Goal: Task Accomplishment & Management: Use online tool/utility

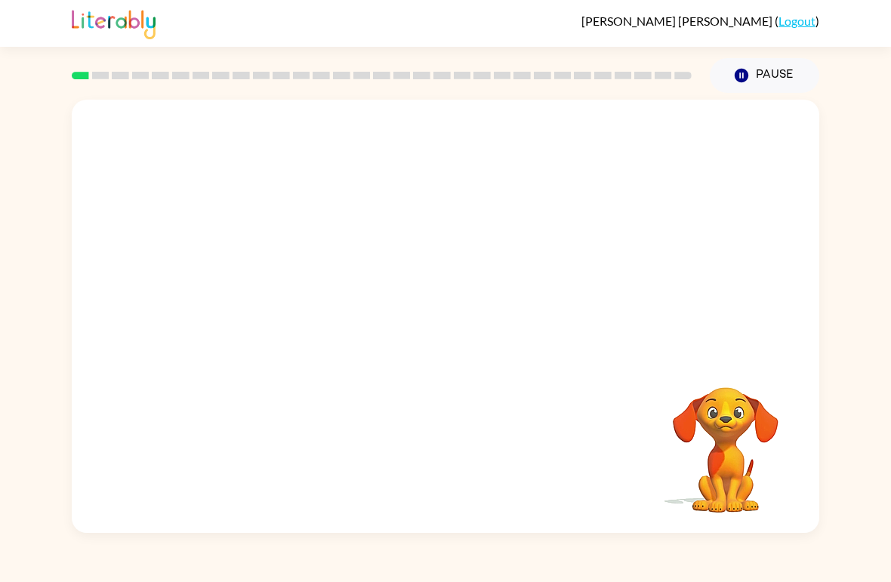
click at [733, 463] on video "Your browser must support playing .mp4 files to use Literably. Please try using…" at bounding box center [725, 439] width 151 height 151
click at [427, 238] on video "Your browser must support playing .mp4 files to use Literably. Please try using…" at bounding box center [446, 228] width 748 height 256
click at [437, 338] on div at bounding box center [445, 324] width 97 height 55
click at [437, 337] on div at bounding box center [445, 324] width 97 height 55
click at [458, 325] on div at bounding box center [445, 324] width 97 height 55
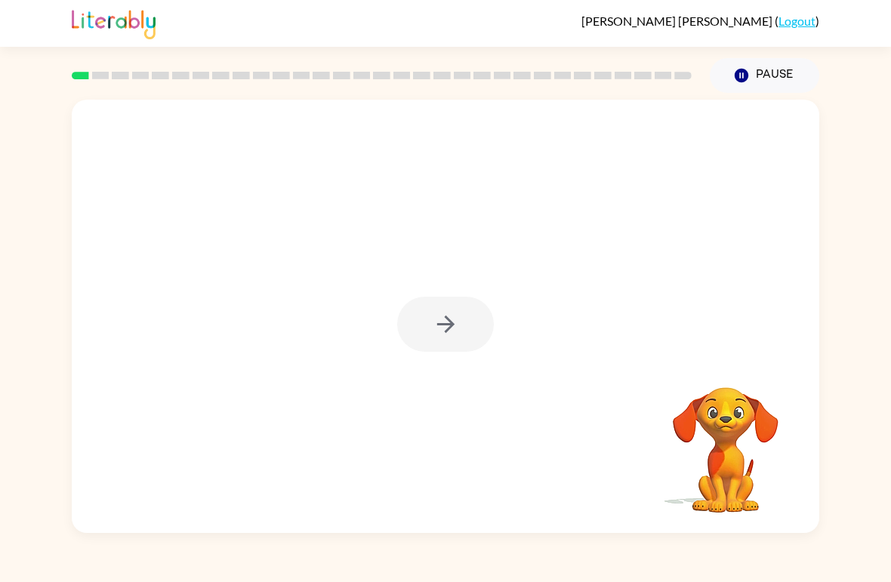
click at [458, 325] on div at bounding box center [445, 324] width 97 height 55
click at [458, 313] on icon "button" at bounding box center [446, 324] width 26 height 26
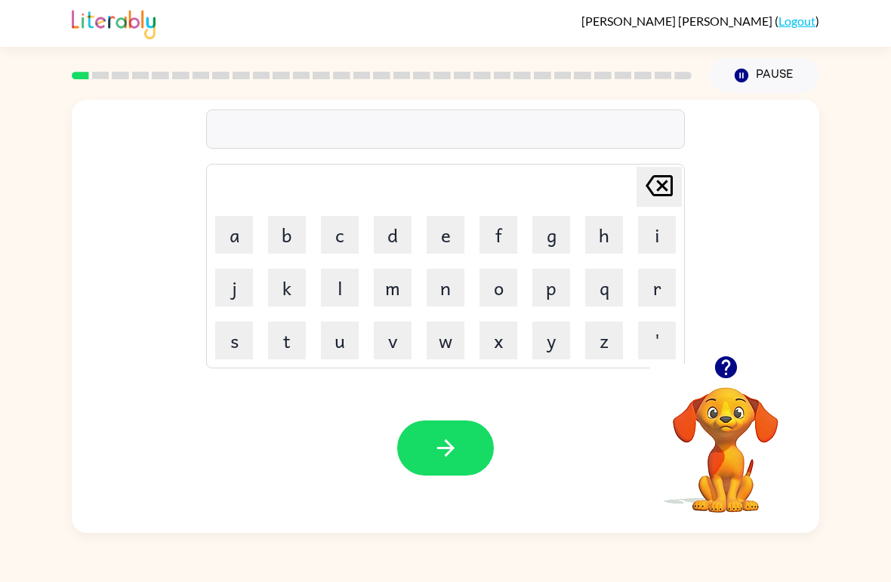
click at [287, 237] on button "b" at bounding box center [287, 235] width 38 height 38
click at [510, 279] on button "o" at bounding box center [499, 288] width 38 height 38
click at [245, 239] on button "a" at bounding box center [234, 235] width 38 height 38
click at [649, 301] on button "r" at bounding box center [657, 288] width 38 height 38
click at [335, 292] on button "l" at bounding box center [340, 288] width 38 height 38
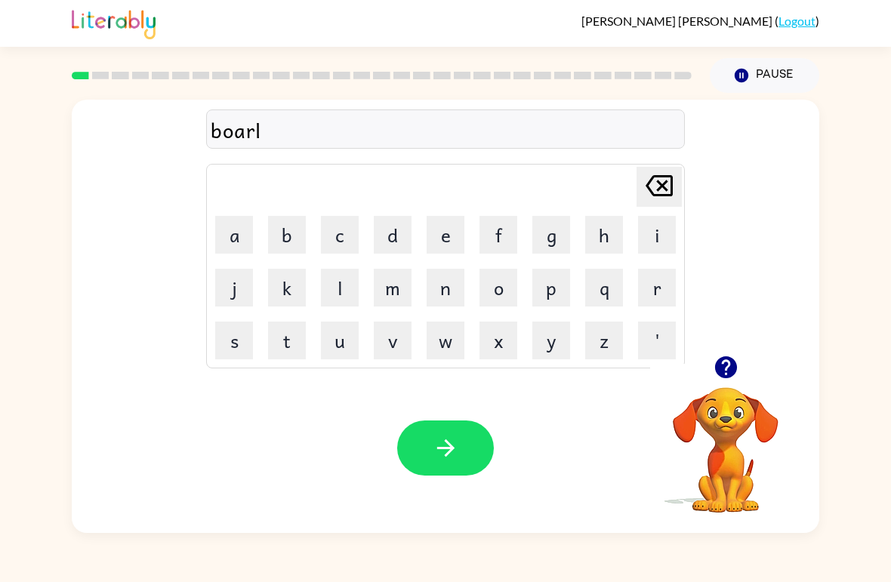
click at [663, 177] on icon at bounding box center [659, 185] width 27 height 21
click at [400, 235] on button "d" at bounding box center [393, 235] width 38 height 38
click at [456, 235] on button "e" at bounding box center [446, 235] width 38 height 38
click at [639, 299] on button "r" at bounding box center [657, 288] width 38 height 38
click at [461, 451] on button "button" at bounding box center [445, 448] width 97 height 55
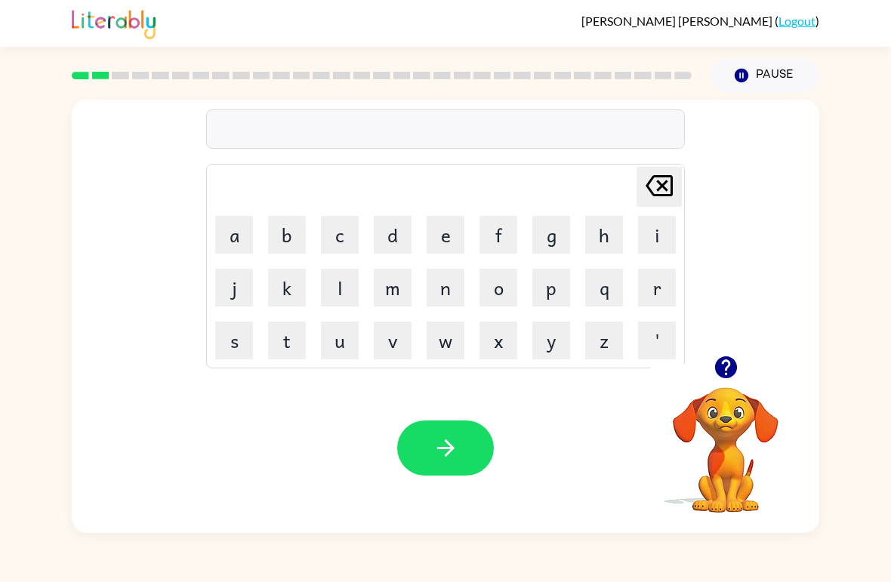
click at [339, 231] on button "c" at bounding box center [340, 235] width 38 height 38
click at [512, 279] on button "o" at bounding box center [499, 288] width 38 height 38
click at [347, 344] on button "u" at bounding box center [340, 341] width 38 height 38
click at [452, 282] on button "n" at bounding box center [446, 288] width 38 height 38
click at [264, 316] on td "t" at bounding box center [286, 340] width 51 height 51
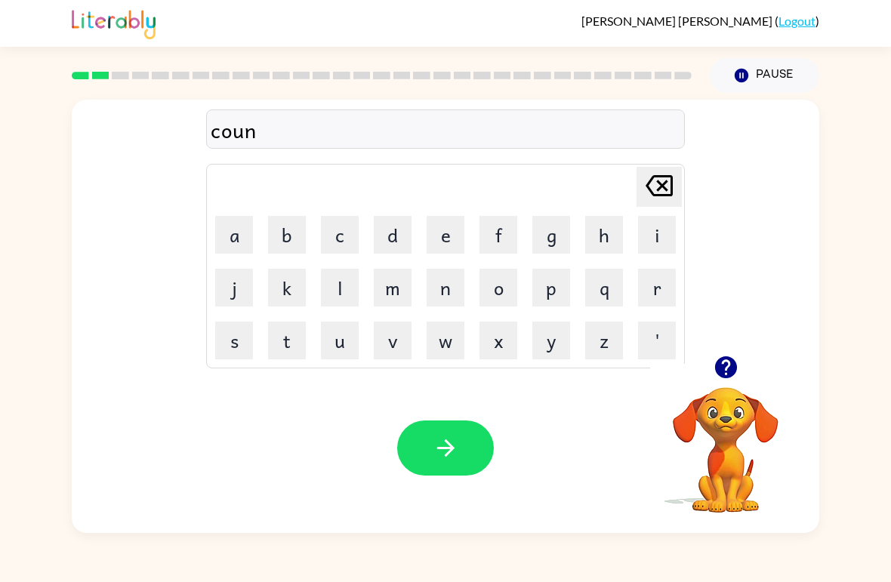
click at [284, 335] on button "t" at bounding box center [287, 341] width 38 height 38
click at [462, 434] on button "button" at bounding box center [445, 448] width 97 height 55
click at [654, 188] on icon "[PERSON_NAME] last character input" at bounding box center [659, 186] width 36 height 36
click at [646, 281] on button "r" at bounding box center [657, 288] width 38 height 38
click at [664, 183] on icon "[PERSON_NAME] last character input" at bounding box center [659, 186] width 36 height 36
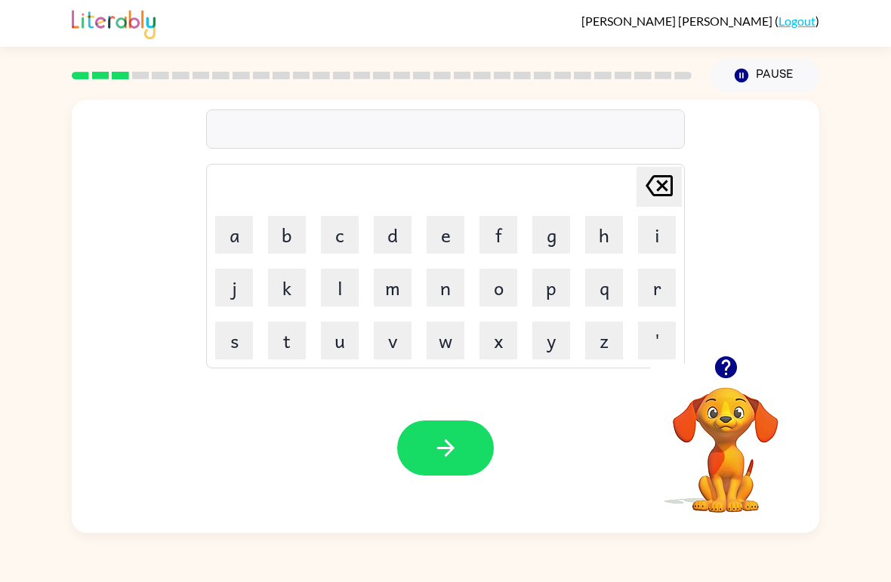
click at [342, 279] on button "l" at bounding box center [340, 288] width 38 height 38
click at [511, 278] on button "o" at bounding box center [499, 288] width 38 height 38
click at [341, 236] on button "c" at bounding box center [340, 235] width 38 height 38
click at [245, 208] on table "[PERSON_NAME] last character input a b c d e f g h i j k l m n o p q r s t u v …" at bounding box center [445, 266] width 477 height 203
click at [431, 231] on button "e" at bounding box center [446, 235] width 38 height 38
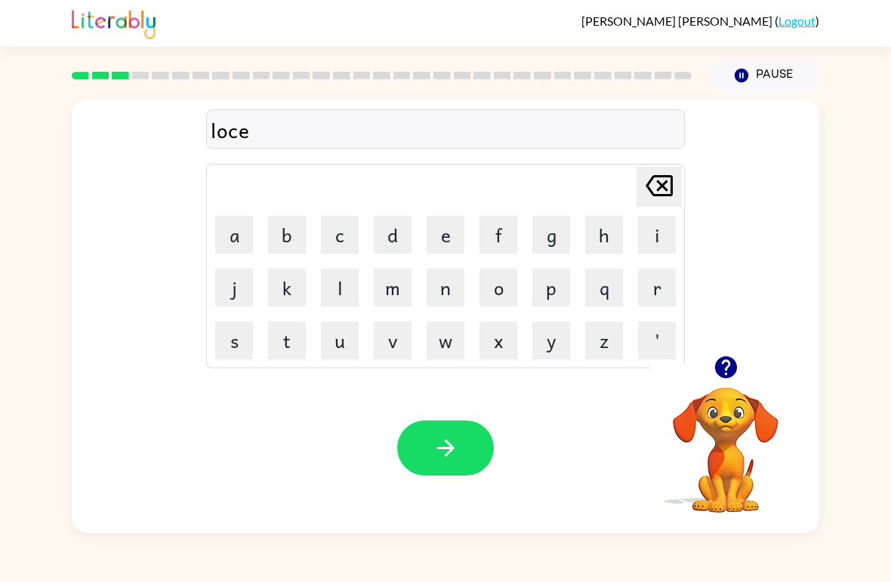
click at [425, 461] on button "button" at bounding box center [445, 448] width 97 height 55
click at [276, 329] on button "t" at bounding box center [287, 341] width 38 height 38
click at [450, 329] on button "w" at bounding box center [446, 341] width 38 height 38
click at [640, 245] on button "i" at bounding box center [657, 235] width 38 height 38
click at [442, 295] on button "n" at bounding box center [446, 288] width 38 height 38
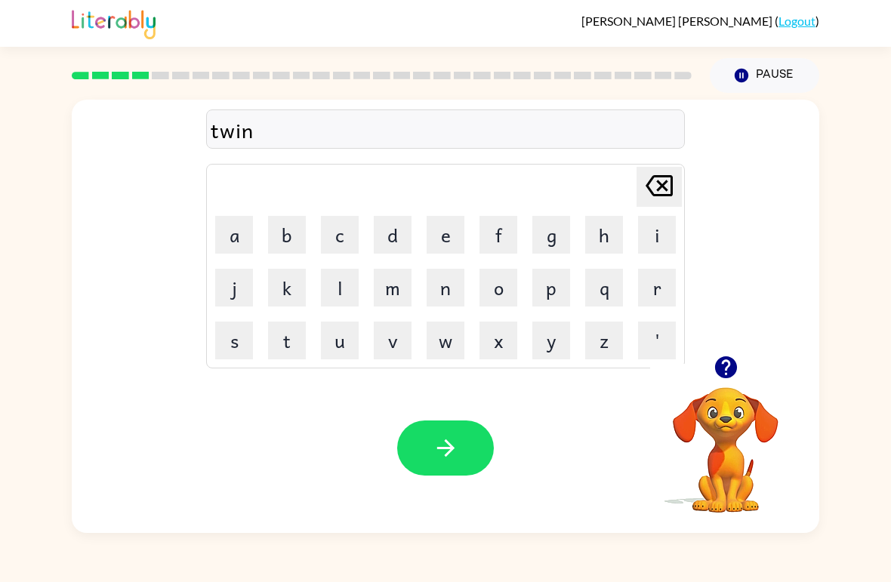
click at [469, 473] on button "button" at bounding box center [445, 448] width 97 height 55
click at [439, 290] on button "n" at bounding box center [446, 288] width 38 height 38
click at [442, 235] on button "e" at bounding box center [446, 235] width 38 height 38
click at [229, 229] on button "a" at bounding box center [234, 235] width 38 height 38
click at [646, 287] on button "r" at bounding box center [657, 288] width 38 height 38
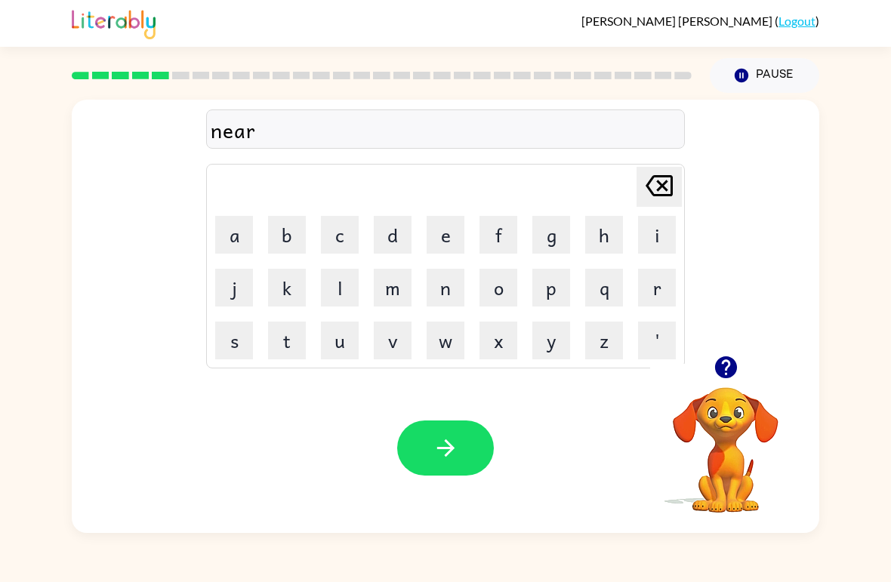
click at [390, 341] on button "v" at bounding box center [393, 341] width 38 height 38
click at [455, 449] on icon "button" at bounding box center [446, 448] width 26 height 26
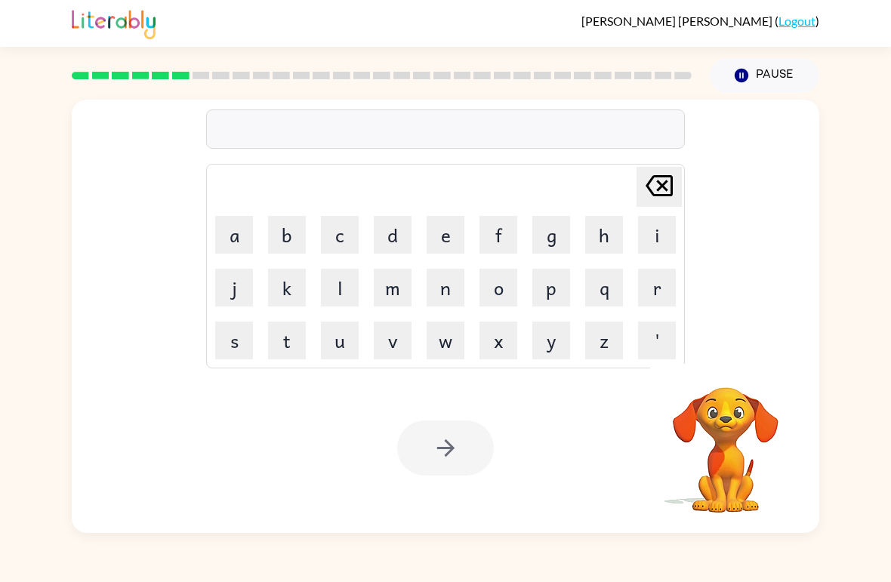
click at [292, 237] on button "b" at bounding box center [287, 235] width 38 height 38
click at [452, 217] on button "e" at bounding box center [446, 235] width 38 height 38
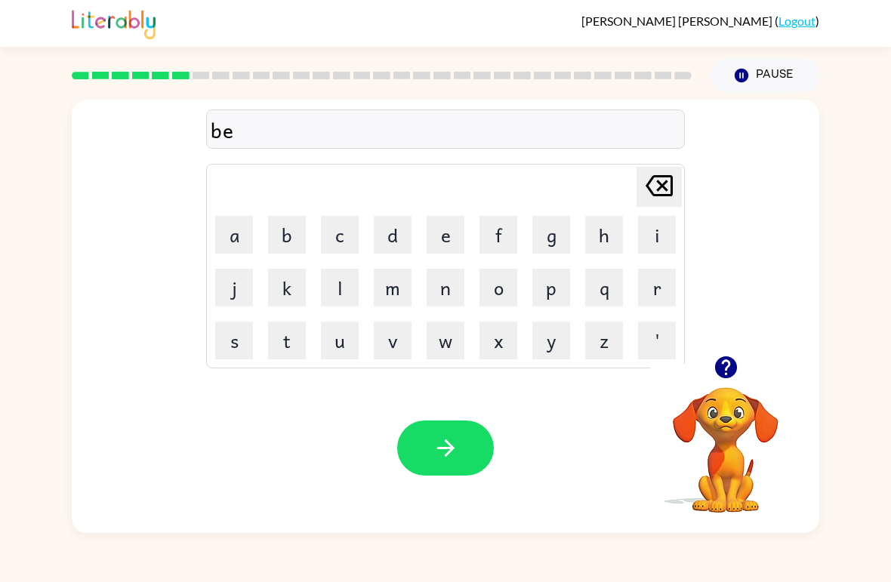
click at [602, 236] on button "h" at bounding box center [604, 235] width 38 height 38
click at [647, 230] on button "i" at bounding box center [657, 235] width 38 height 38
click at [455, 288] on button "n" at bounding box center [446, 288] width 38 height 38
click at [396, 243] on button "d" at bounding box center [393, 235] width 38 height 38
click at [470, 440] on button "button" at bounding box center [445, 448] width 97 height 55
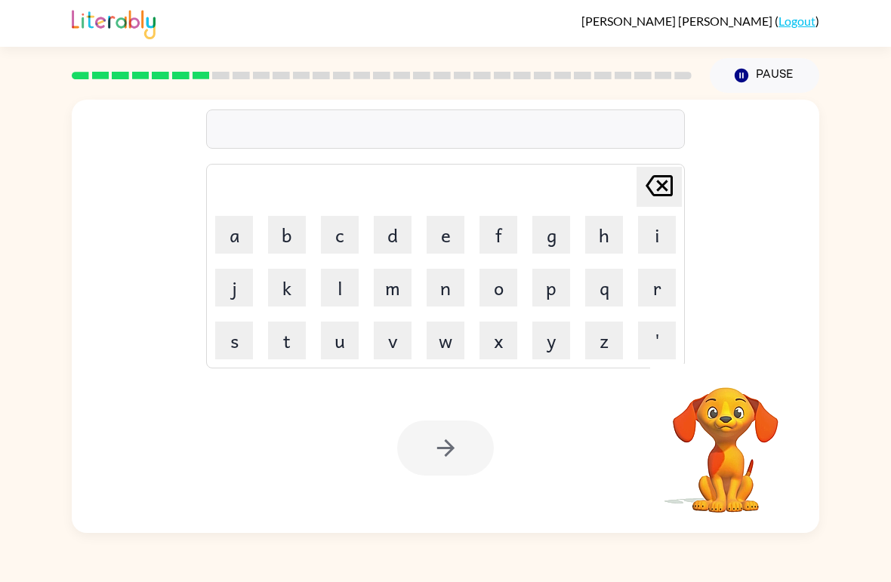
click at [301, 335] on button "t" at bounding box center [287, 341] width 38 height 38
click at [662, 283] on button "r" at bounding box center [657, 288] width 38 height 38
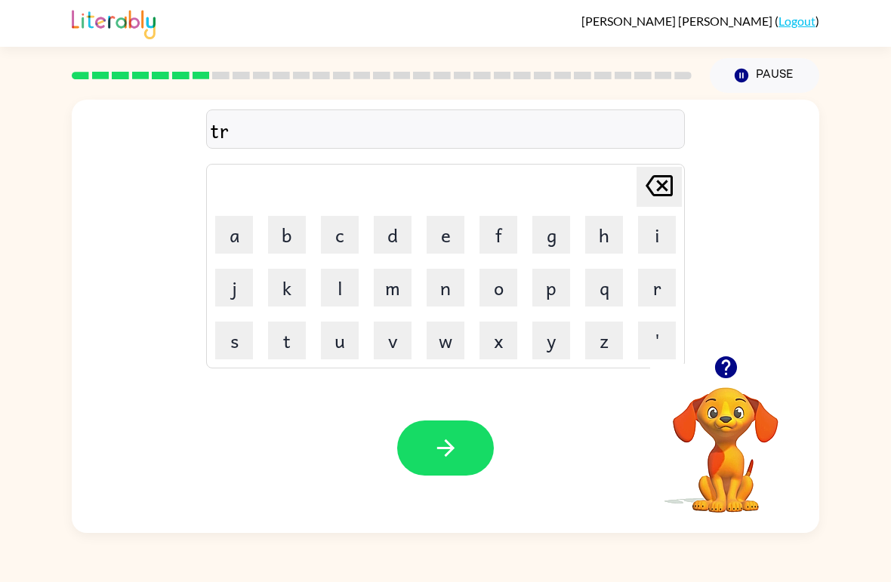
click at [641, 223] on button "i" at bounding box center [657, 235] width 38 height 38
click at [346, 233] on button "c" at bounding box center [340, 235] width 38 height 38
click at [290, 284] on button "k" at bounding box center [287, 288] width 38 height 38
click at [455, 457] on icon "button" at bounding box center [446, 448] width 26 height 26
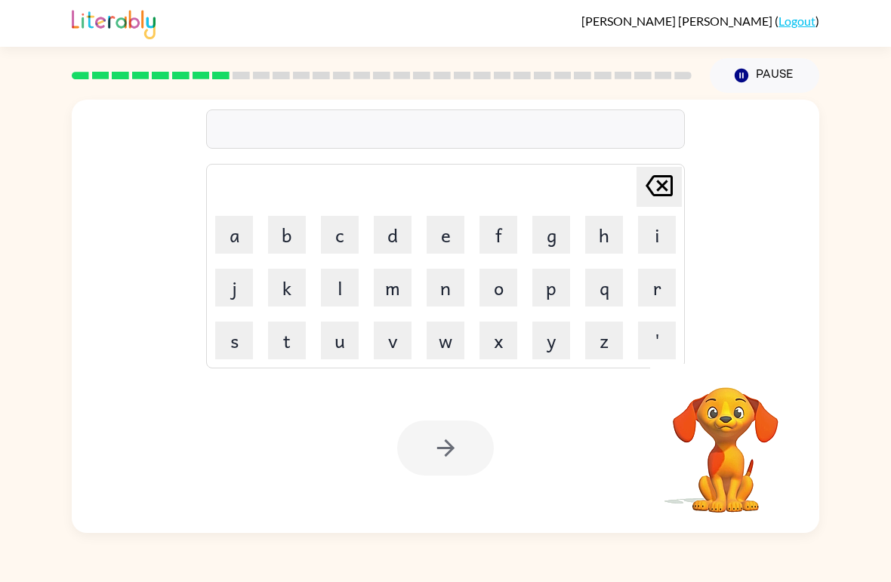
click at [400, 279] on button "m" at bounding box center [393, 288] width 38 height 38
click at [668, 237] on button "i" at bounding box center [657, 235] width 38 height 38
click at [652, 286] on button "r" at bounding box center [657, 288] width 38 height 38
click at [228, 282] on button "j" at bounding box center [234, 288] width 38 height 38
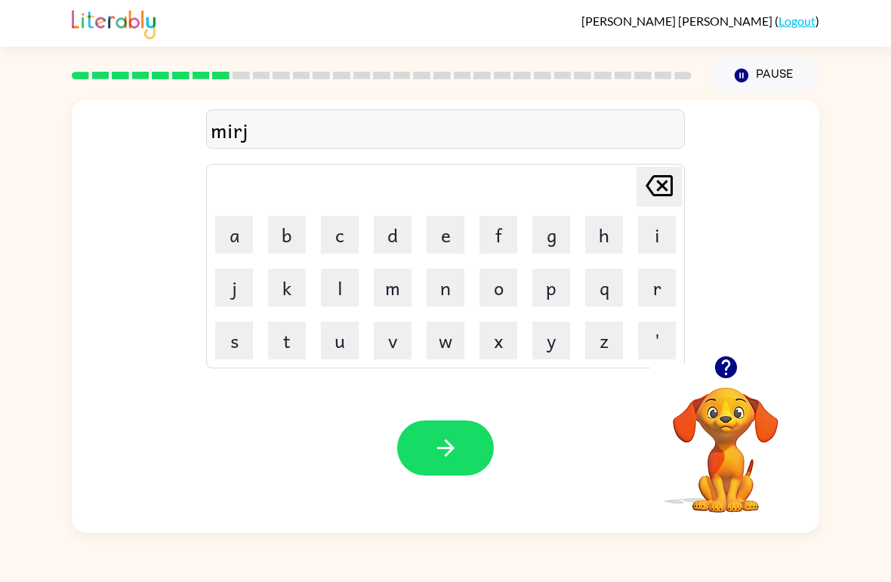
click at [656, 174] on icon "[PERSON_NAME] last character input" at bounding box center [659, 186] width 36 height 36
click at [229, 224] on button "a" at bounding box center [234, 235] width 38 height 38
click at [337, 224] on button "c" at bounding box center [340, 235] width 38 height 38
click at [337, 284] on button "l" at bounding box center [340, 288] width 38 height 38
click at [446, 226] on button "e" at bounding box center [446, 235] width 38 height 38
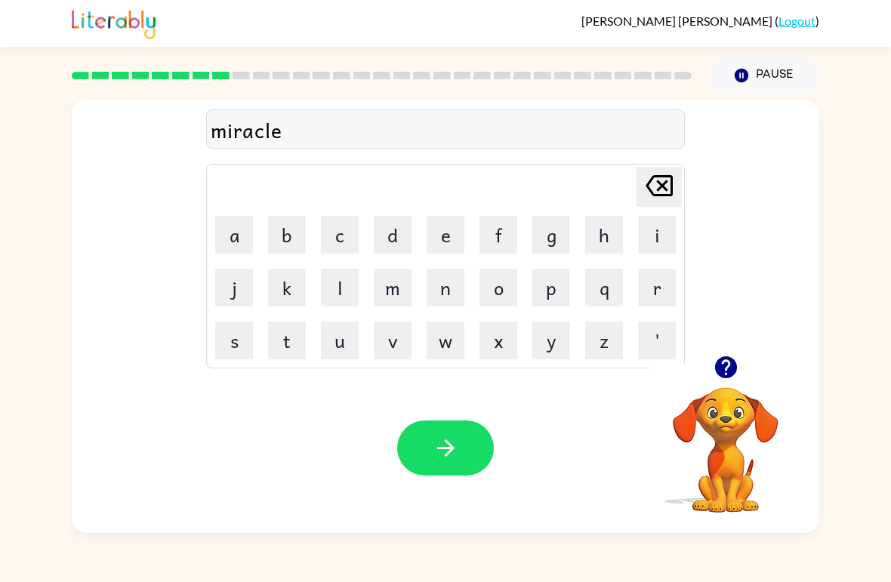
click at [434, 448] on icon "button" at bounding box center [446, 448] width 26 height 26
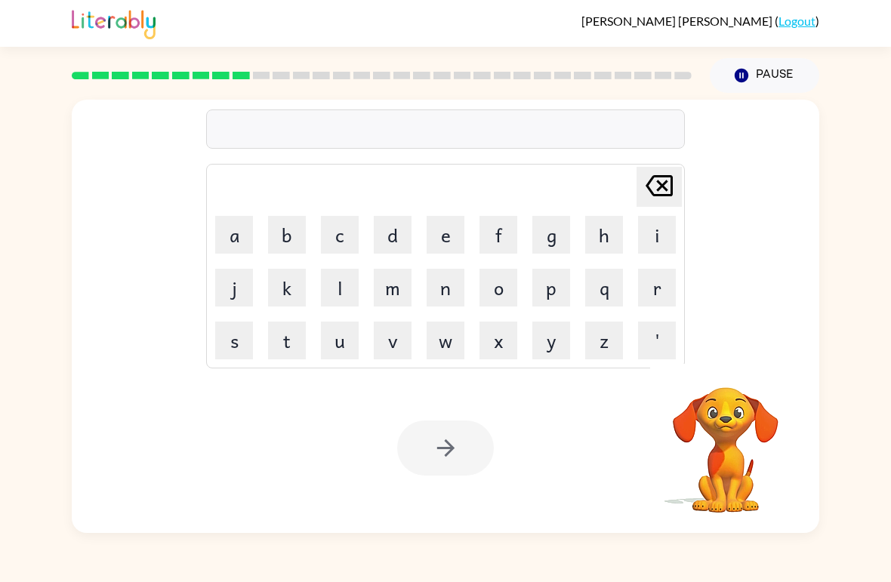
click at [448, 288] on button "n" at bounding box center [446, 288] width 38 height 38
click at [667, 226] on button "i" at bounding box center [657, 235] width 38 height 38
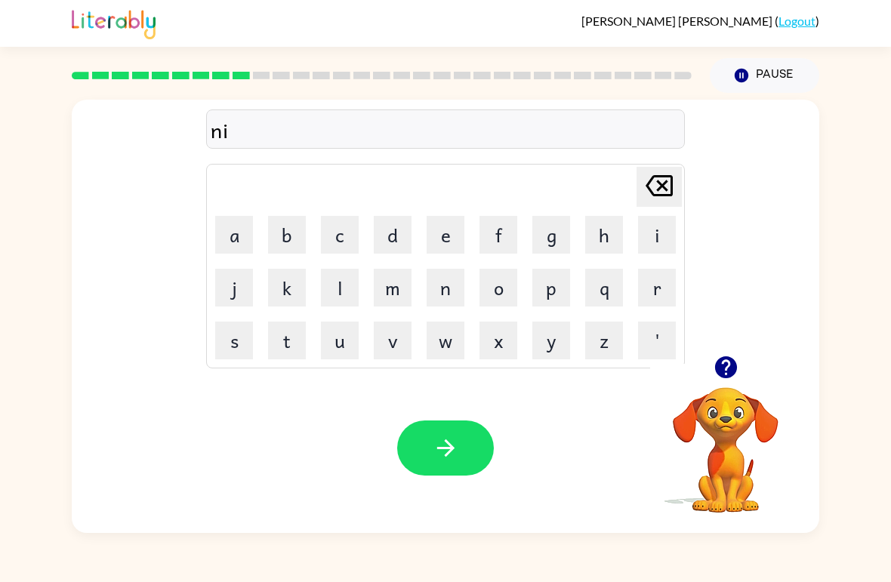
click at [406, 285] on button "m" at bounding box center [393, 288] width 38 height 38
click at [275, 227] on button "b" at bounding box center [287, 235] width 38 height 38
click at [651, 245] on button "i" at bounding box center [657, 235] width 38 height 38
click at [441, 252] on button "e" at bounding box center [446, 235] width 38 height 38
click at [415, 474] on button "button" at bounding box center [445, 448] width 97 height 55
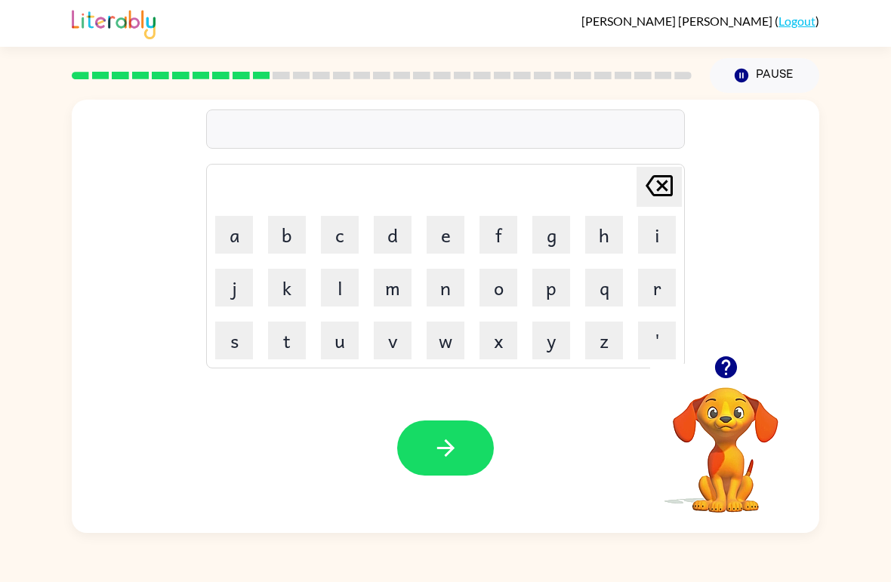
click at [321, 336] on button "u" at bounding box center [340, 341] width 38 height 38
click at [455, 294] on button "n" at bounding box center [446, 288] width 38 height 38
click at [508, 230] on button "f" at bounding box center [499, 235] width 38 height 38
click at [492, 280] on button "o" at bounding box center [499, 288] width 38 height 38
click at [654, 224] on button "i" at bounding box center [657, 235] width 38 height 38
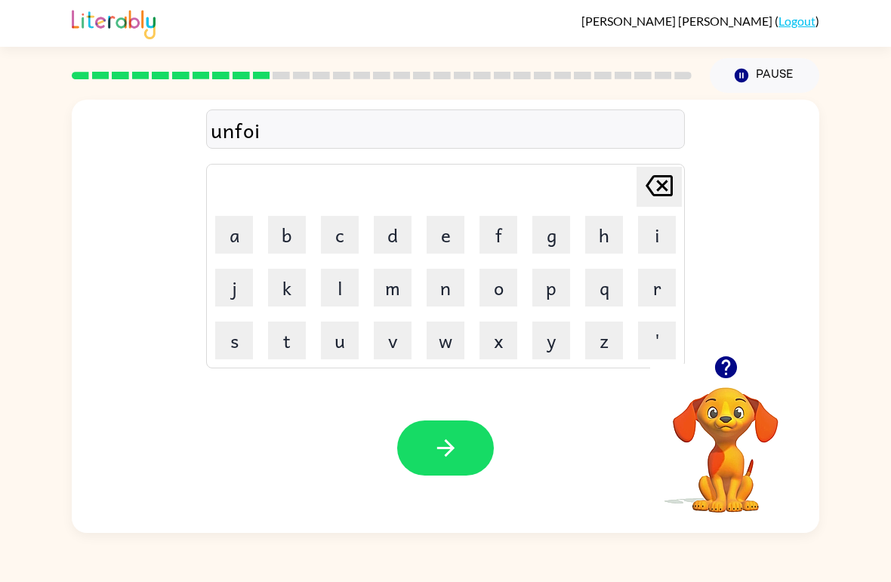
click at [388, 232] on button "d" at bounding box center [393, 235] width 38 height 38
click at [460, 436] on button "button" at bounding box center [445, 448] width 97 height 55
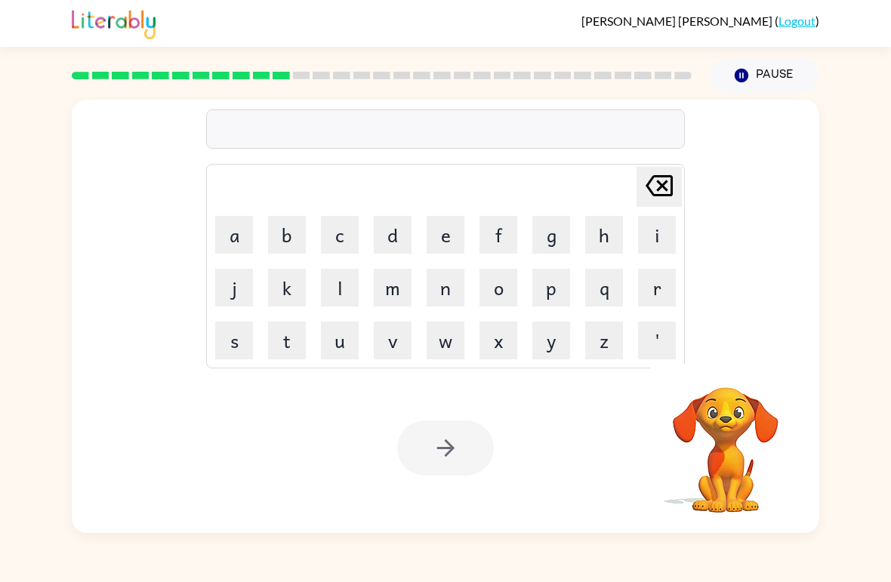
click at [378, 336] on button "v" at bounding box center [393, 341] width 38 height 38
click at [511, 282] on button "o" at bounding box center [499, 288] width 38 height 38
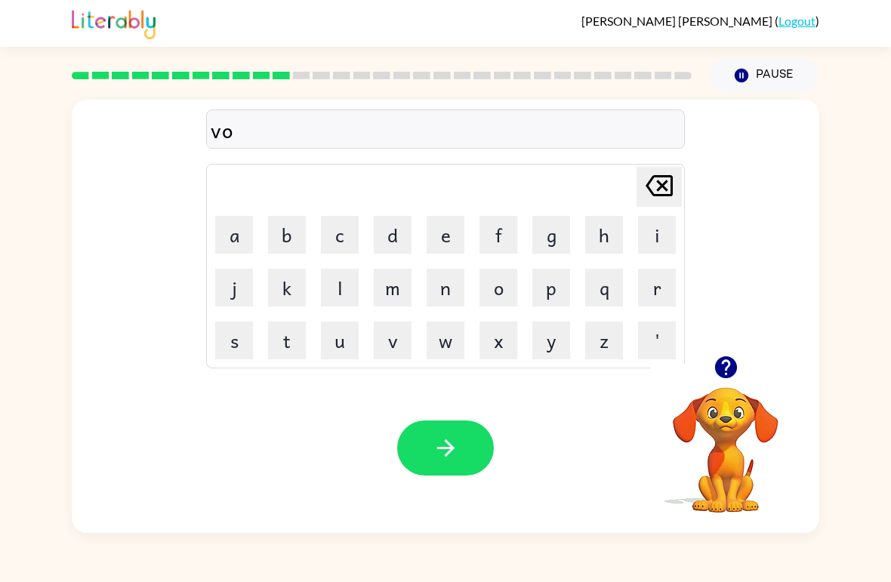
click at [293, 342] on button "t" at bounding box center [287, 341] width 38 height 38
click at [431, 225] on button "e" at bounding box center [446, 235] width 38 height 38
click at [434, 453] on icon "button" at bounding box center [446, 448] width 26 height 26
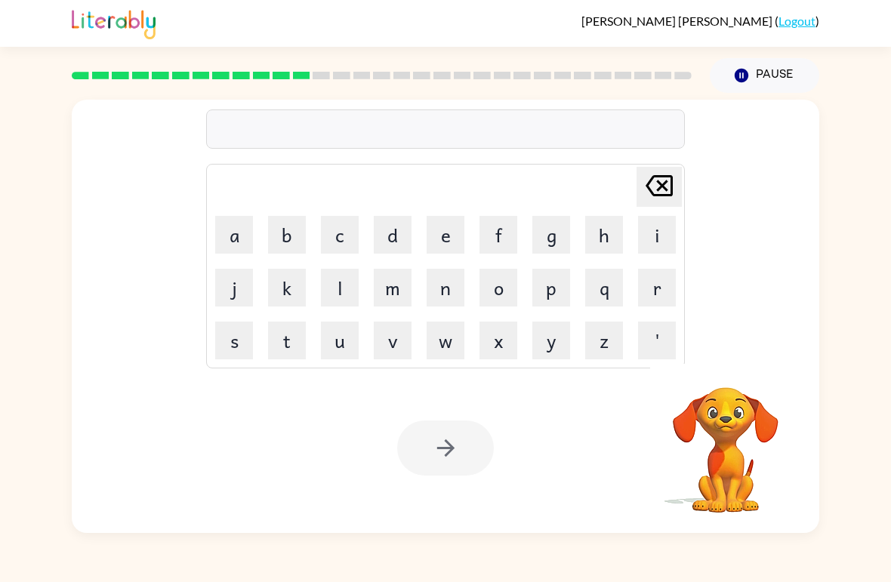
click at [295, 252] on button "b" at bounding box center [287, 235] width 38 height 38
click at [447, 226] on button "e" at bounding box center [446, 235] width 38 height 38
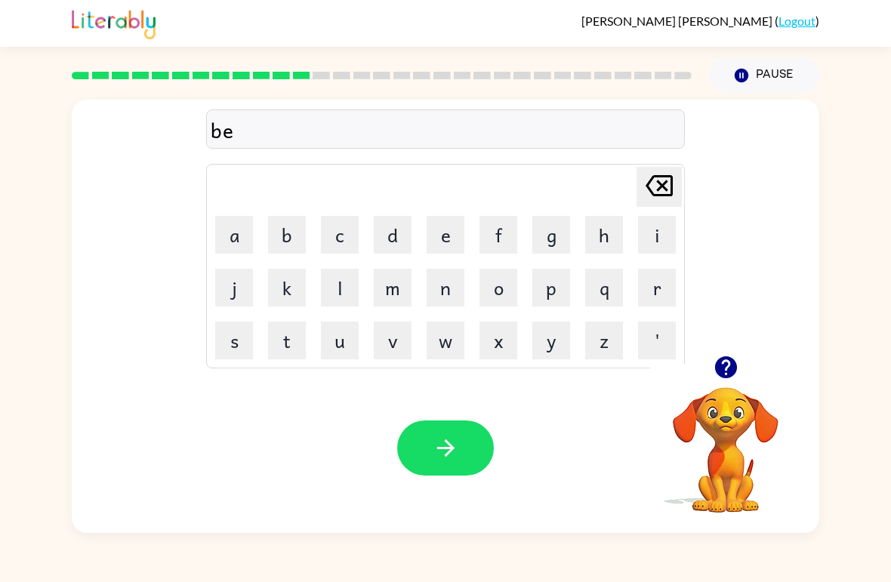
click at [396, 236] on button "d" at bounding box center [393, 235] width 38 height 38
click at [449, 431] on button "button" at bounding box center [445, 448] width 97 height 55
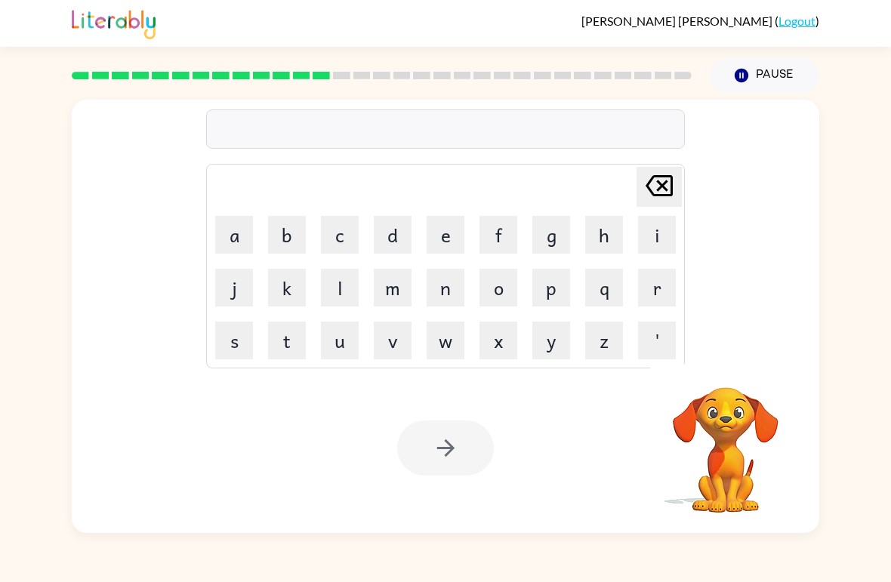
click at [444, 227] on button "e" at bounding box center [446, 235] width 38 height 38
click at [511, 236] on button "f" at bounding box center [499, 235] width 38 height 38
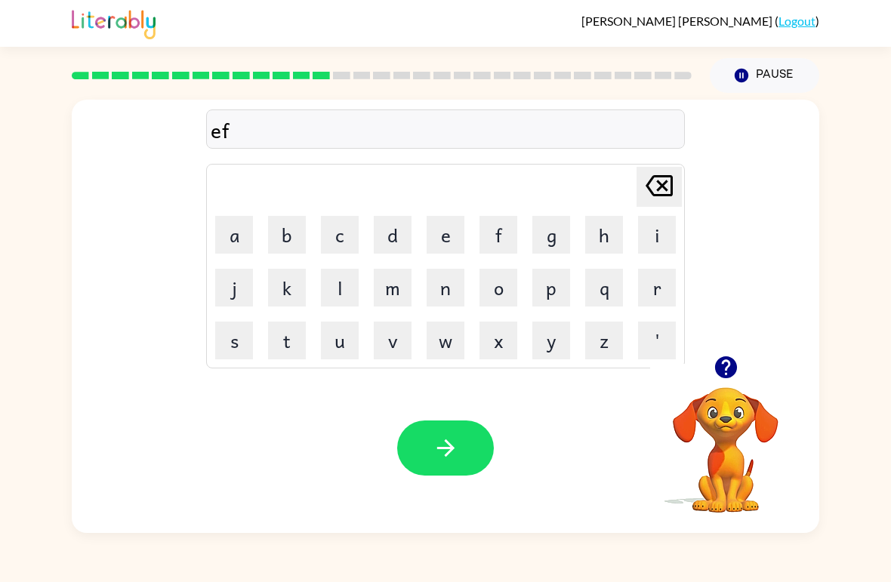
click at [650, 224] on button "i" at bounding box center [657, 235] width 38 height 38
click at [294, 329] on button "t" at bounding box center [287, 341] width 38 height 38
click at [446, 277] on button "n" at bounding box center [446, 288] width 38 height 38
click at [449, 227] on button "e" at bounding box center [446, 235] width 38 height 38
click at [237, 339] on button "s" at bounding box center [234, 341] width 38 height 38
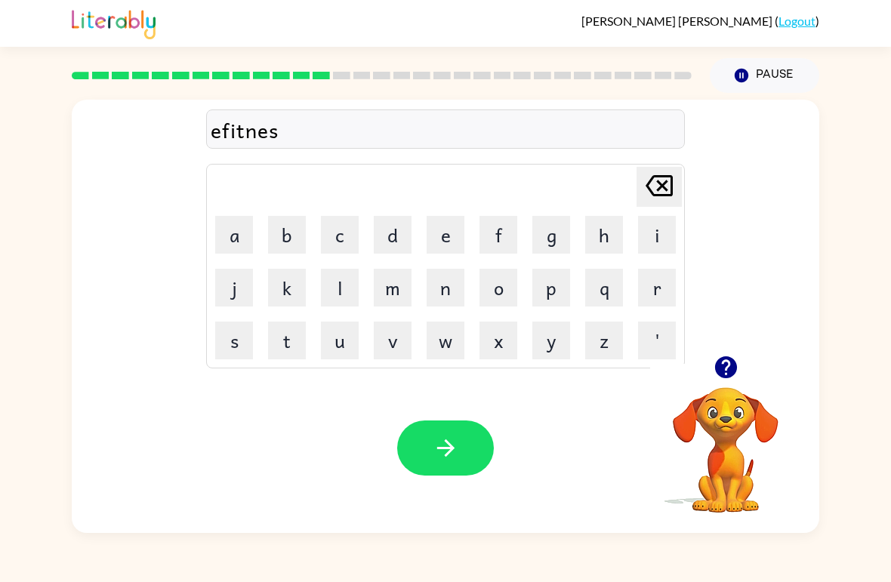
click at [237, 339] on button "s" at bounding box center [234, 341] width 38 height 38
click at [480, 436] on button "button" at bounding box center [445, 448] width 97 height 55
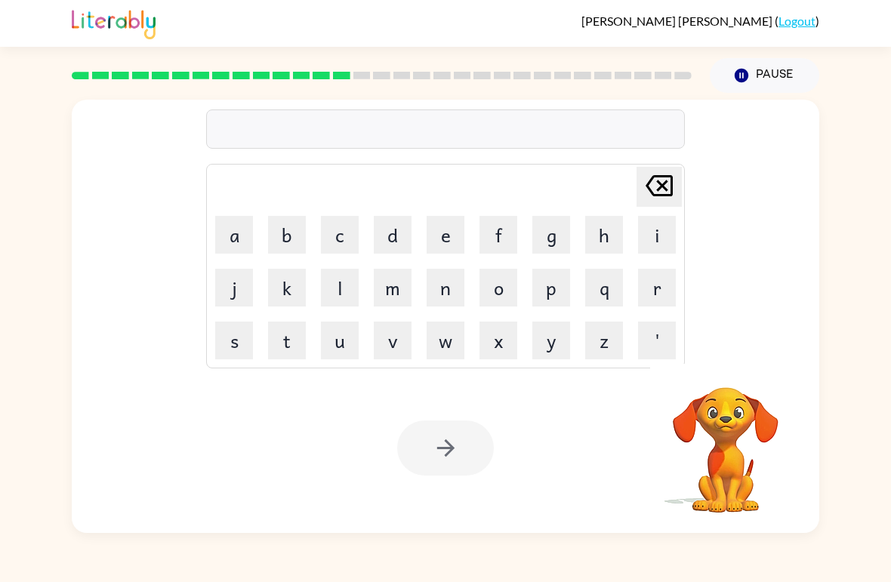
click at [395, 244] on button "d" at bounding box center [393, 235] width 38 height 38
click at [433, 233] on button "e" at bounding box center [446, 235] width 38 height 38
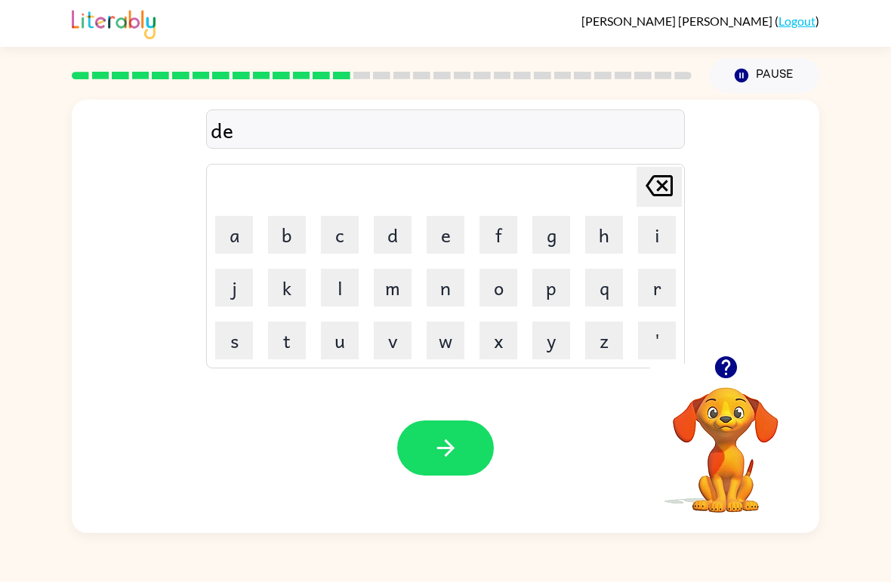
click at [340, 285] on button "l" at bounding box center [340, 288] width 38 height 38
click at [222, 231] on button "a" at bounding box center [234, 235] width 38 height 38
click at [439, 464] on button "button" at bounding box center [445, 448] width 97 height 55
click at [294, 344] on button "t" at bounding box center [287, 341] width 38 height 38
click at [324, 342] on button "u" at bounding box center [340, 341] width 38 height 38
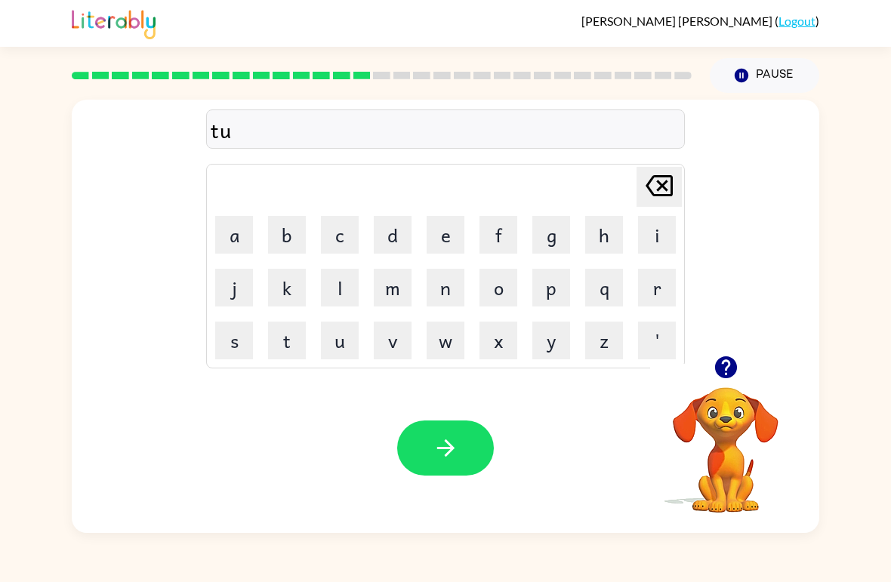
click at [659, 282] on button "r" at bounding box center [657, 288] width 38 height 38
click at [440, 286] on button "n" at bounding box center [446, 288] width 38 height 38
click at [449, 453] on icon "button" at bounding box center [445, 448] width 17 height 17
click at [223, 324] on button "s" at bounding box center [234, 341] width 38 height 38
click at [276, 347] on button "t" at bounding box center [287, 341] width 38 height 38
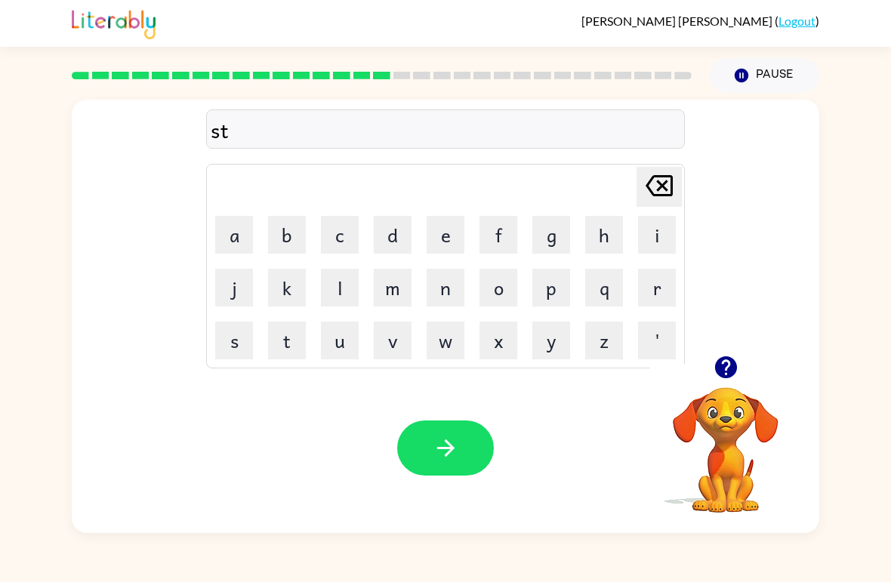
click at [462, 447] on button "button" at bounding box center [445, 448] width 97 height 55
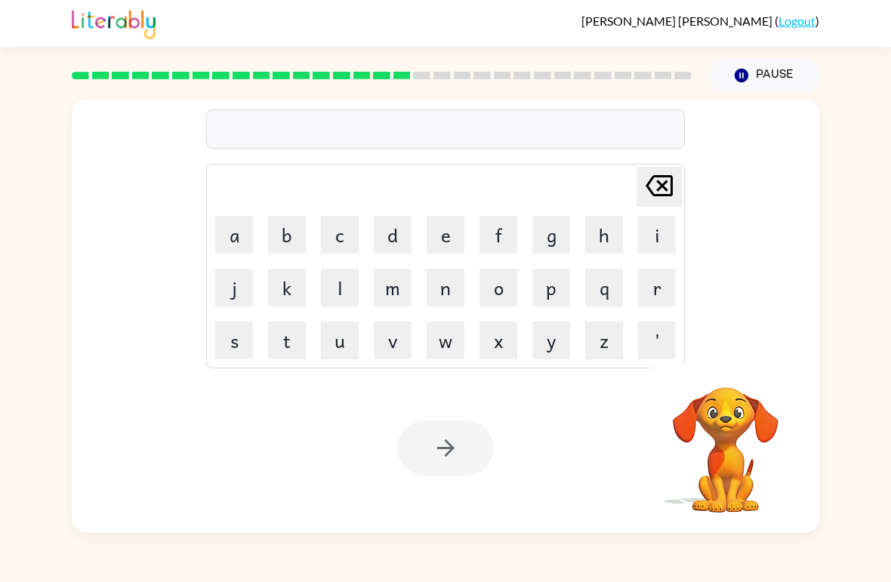
click at [290, 232] on button "b" at bounding box center [287, 235] width 38 height 38
click at [655, 290] on button "r" at bounding box center [657, 288] width 38 height 38
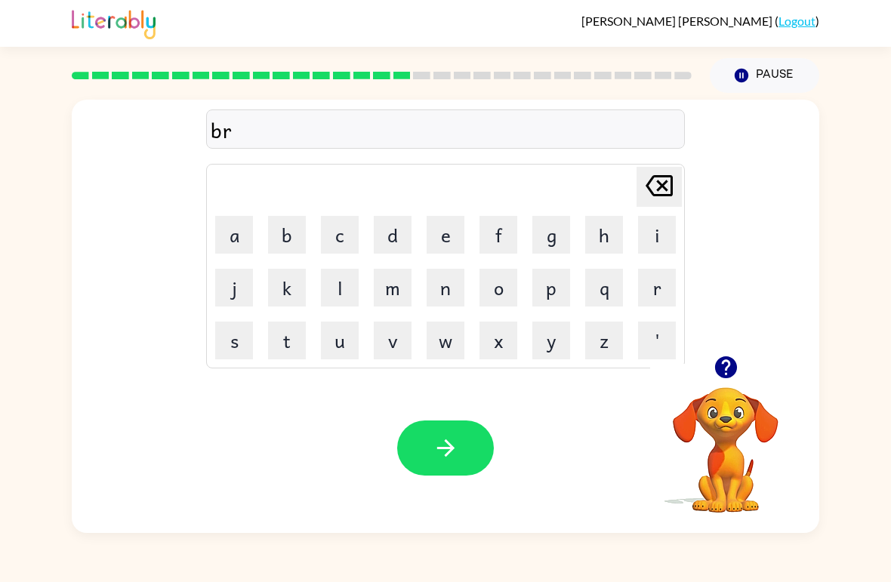
click at [484, 294] on button "o" at bounding box center [499, 288] width 38 height 38
click at [483, 293] on button "o" at bounding box center [499, 288] width 38 height 38
click at [401, 282] on button "m" at bounding box center [393, 288] width 38 height 38
click at [608, 228] on button "h" at bounding box center [604, 235] width 38 height 38
click at [665, 184] on icon at bounding box center [659, 185] width 27 height 21
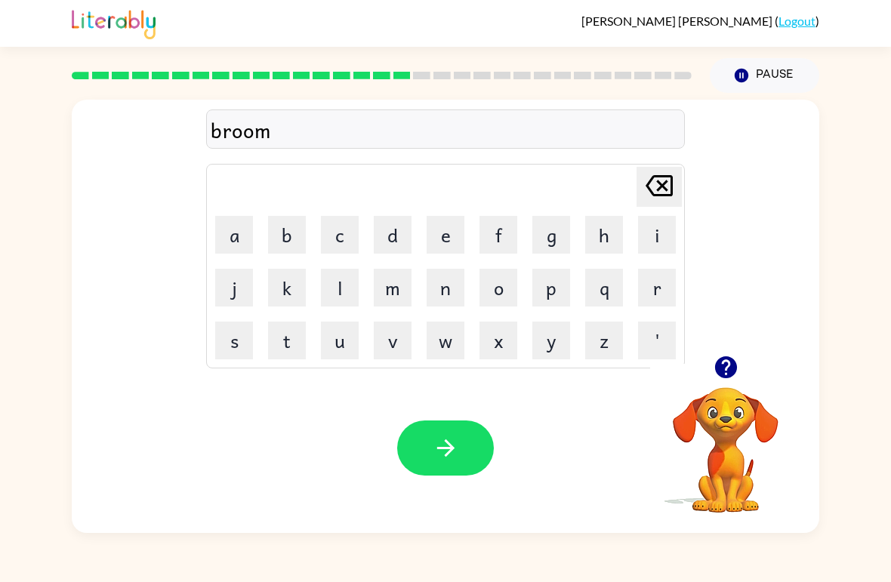
click at [665, 231] on button "i" at bounding box center [657, 235] width 38 height 38
click at [453, 282] on button "n" at bounding box center [446, 288] width 38 height 38
click at [554, 227] on button "g" at bounding box center [551, 235] width 38 height 38
click at [465, 445] on button "button" at bounding box center [445, 448] width 97 height 55
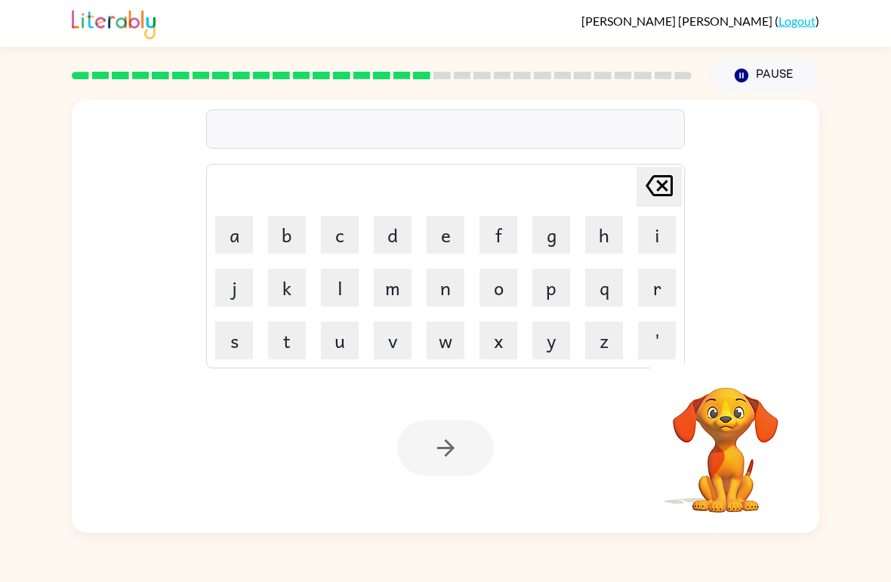
click at [557, 294] on button "p" at bounding box center [551, 288] width 38 height 38
click at [347, 279] on button "l" at bounding box center [340, 288] width 38 height 38
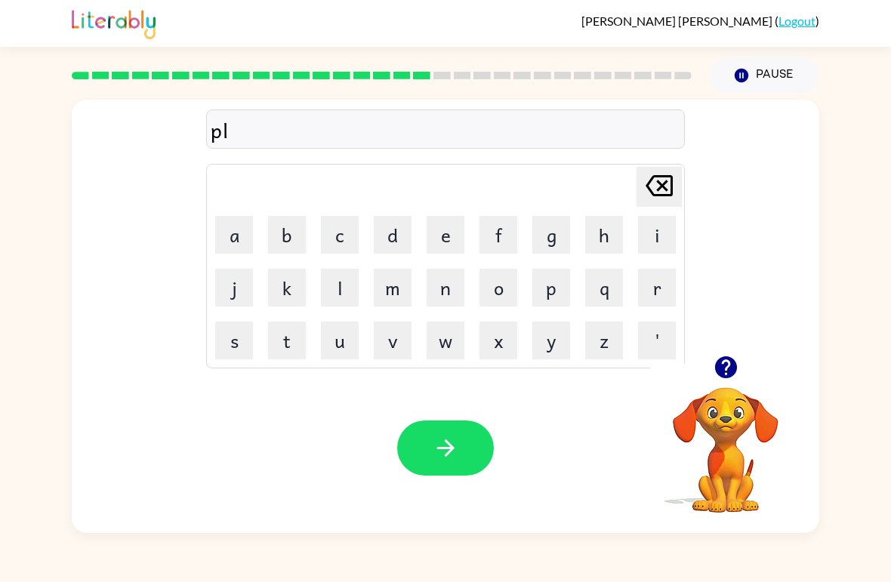
click at [235, 326] on button "s" at bounding box center [234, 341] width 38 height 38
click at [289, 343] on button "t" at bounding box center [287, 341] width 38 height 38
click at [668, 230] on button "i" at bounding box center [657, 235] width 38 height 38
click at [331, 227] on button "c" at bounding box center [340, 235] width 38 height 38
click at [451, 427] on button "button" at bounding box center [445, 448] width 97 height 55
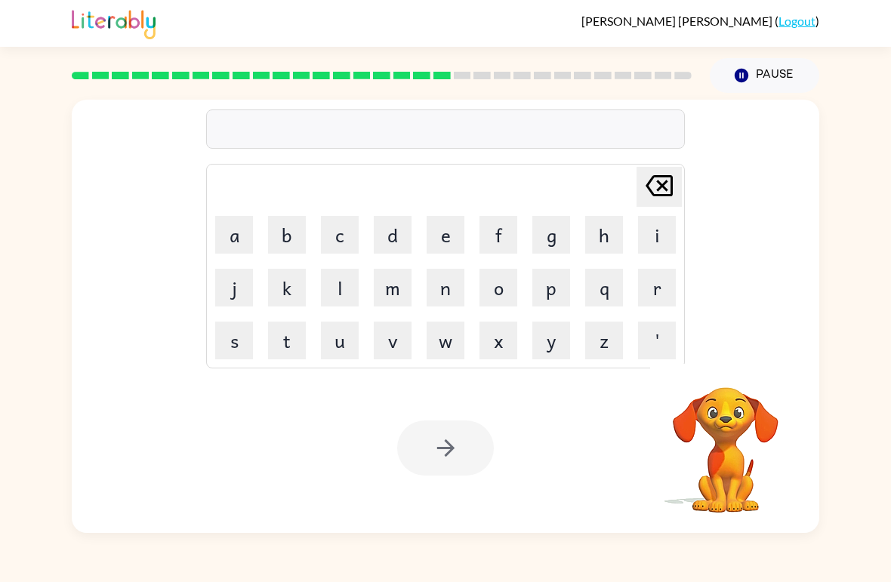
click at [557, 282] on button "p" at bounding box center [551, 288] width 38 height 38
click at [338, 276] on button "l" at bounding box center [340, 288] width 38 height 38
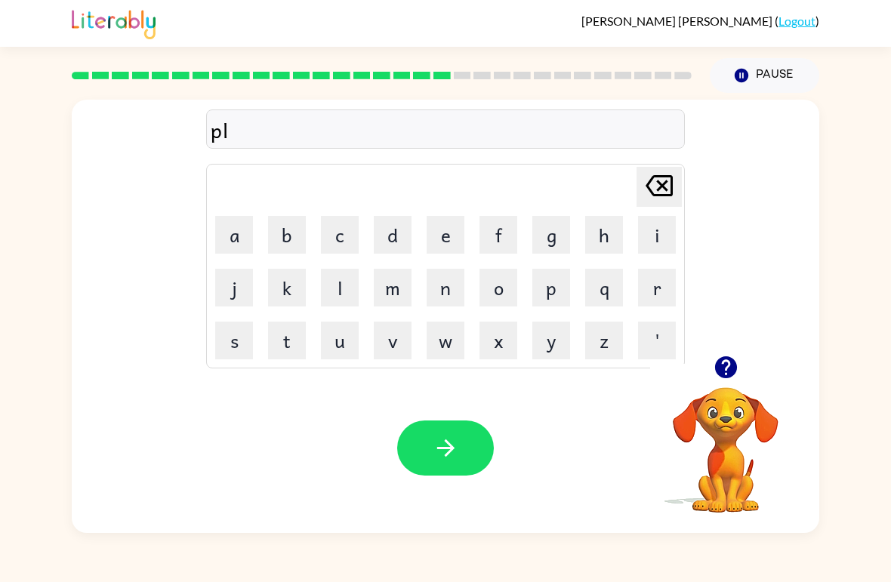
click at [232, 230] on button "a" at bounding box center [234, 235] width 38 height 38
click at [393, 335] on button "v" at bounding box center [393, 341] width 38 height 38
click at [662, 168] on icon "[PERSON_NAME] last character input" at bounding box center [659, 186] width 36 height 36
click at [561, 335] on button "y" at bounding box center [551, 341] width 38 height 38
click at [420, 440] on button "button" at bounding box center [445, 448] width 97 height 55
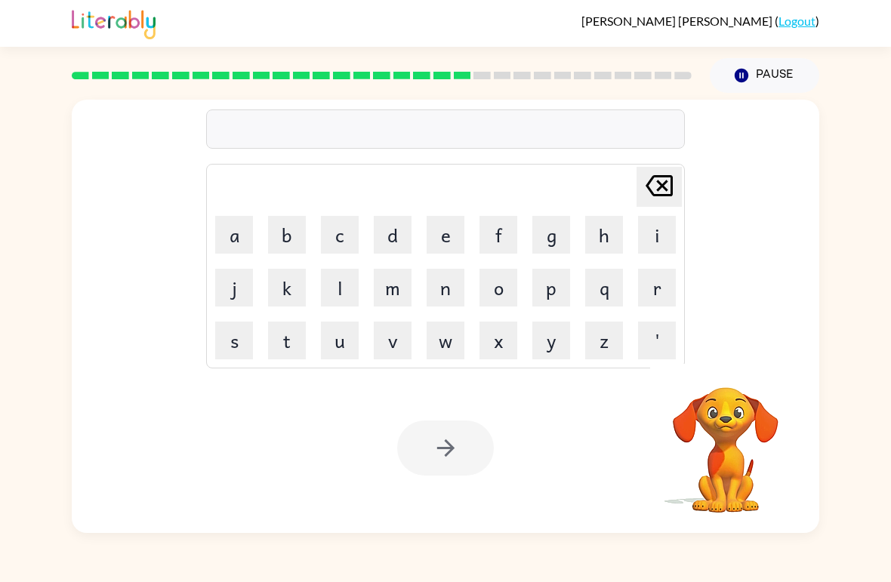
click at [386, 231] on button "d" at bounding box center [393, 235] width 38 height 38
click at [332, 330] on button "u" at bounding box center [340, 341] width 38 height 38
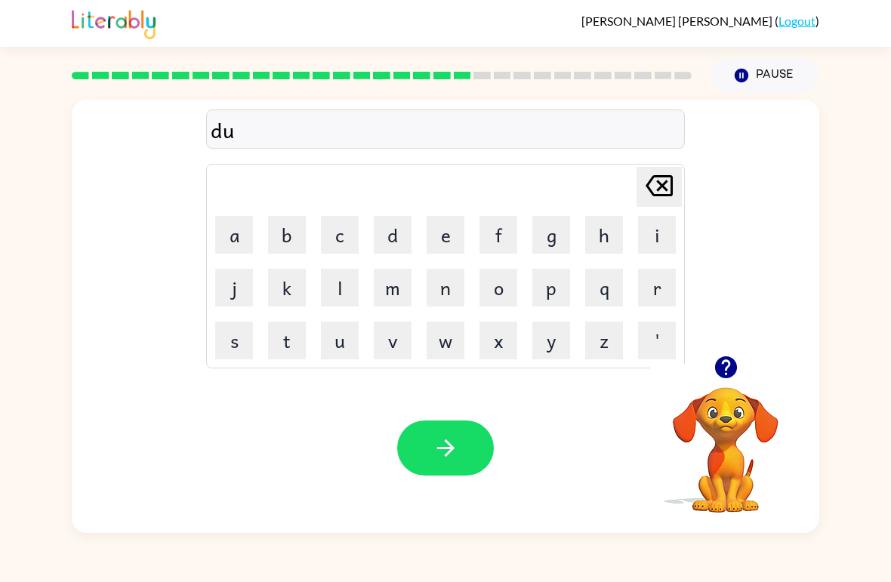
click at [283, 335] on button "t" at bounding box center [287, 341] width 38 height 38
click at [450, 231] on button "e" at bounding box center [446, 235] width 38 height 38
click at [375, 226] on button "d" at bounding box center [393, 235] width 38 height 38
click at [424, 415] on div "Your browser must support playing .mp4 files to use Literably. Please try using…" at bounding box center [446, 448] width 748 height 170
click at [419, 470] on button "button" at bounding box center [445, 448] width 97 height 55
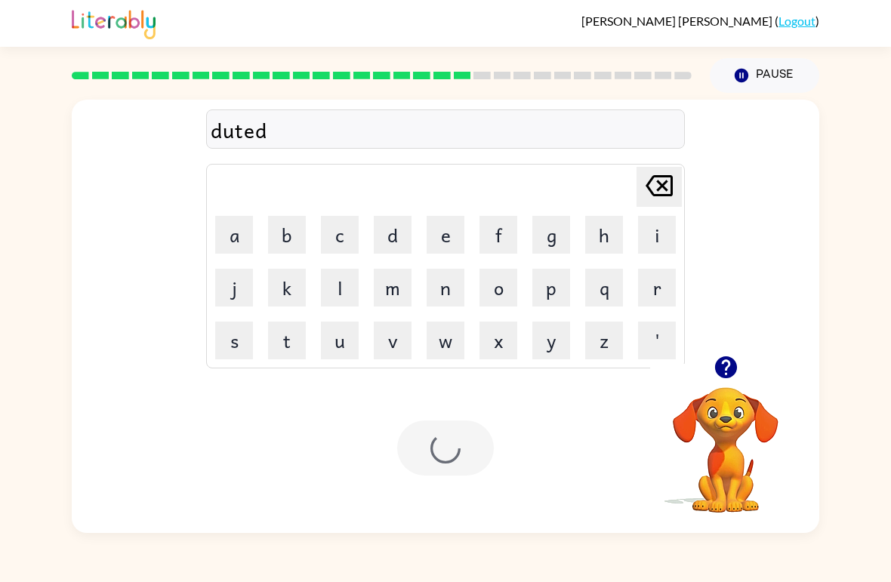
click at [453, 440] on div at bounding box center [445, 448] width 97 height 55
click at [233, 344] on button "s" at bounding box center [234, 341] width 38 height 38
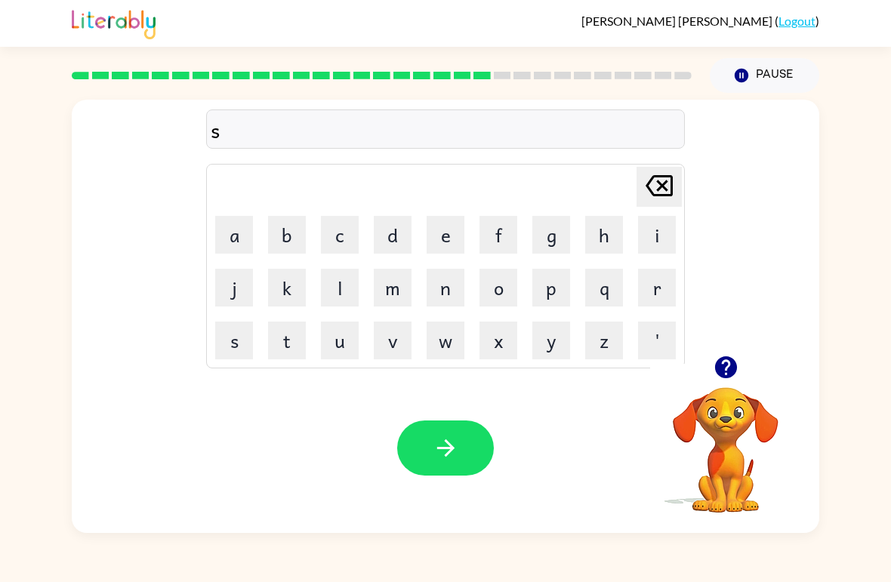
click at [424, 233] on td "e" at bounding box center [445, 234] width 51 height 51
click at [446, 219] on button "e" at bounding box center [446, 235] width 38 height 38
click at [437, 289] on button "n" at bounding box center [446, 288] width 38 height 38
click at [219, 224] on button "a" at bounding box center [234, 235] width 38 height 38
click at [610, 279] on button "q" at bounding box center [604, 288] width 38 height 38
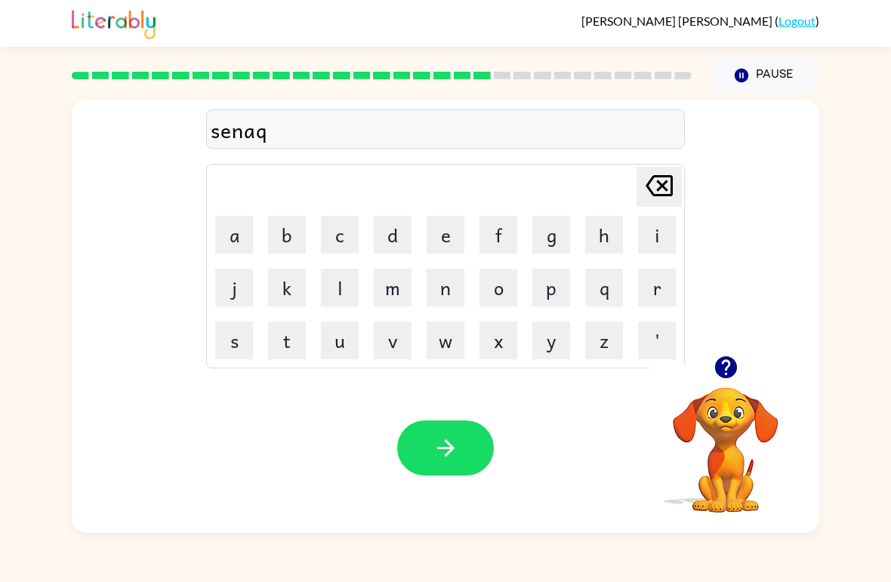
click at [455, 236] on button "e" at bounding box center [446, 235] width 38 height 38
click at [455, 235] on button "e" at bounding box center [446, 235] width 38 height 38
click at [483, 429] on button "button" at bounding box center [445, 448] width 97 height 55
click at [778, 348] on div "[PERSON_NAME] last character input a b c d e f g h i j k l m n o p q r s t u v …" at bounding box center [446, 228] width 748 height 256
click at [745, 369] on button "button" at bounding box center [726, 367] width 39 height 39
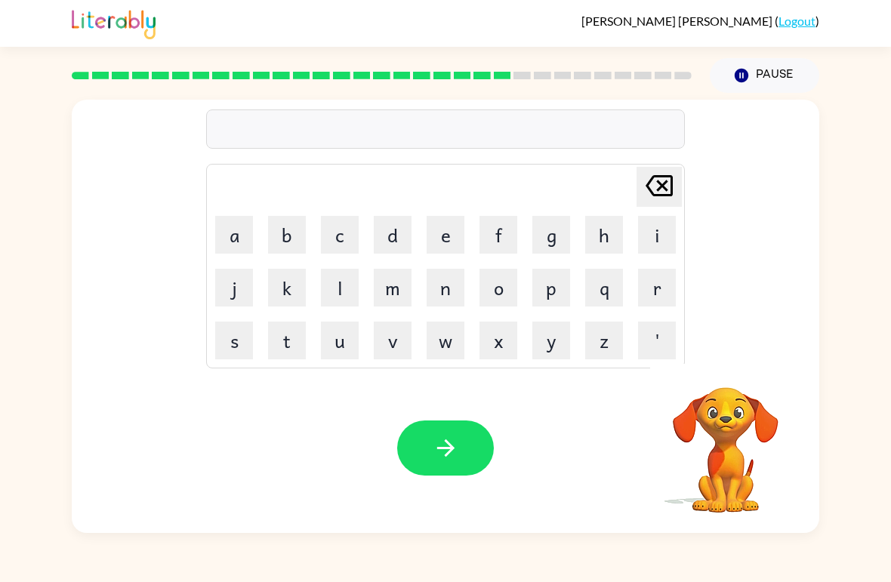
click at [745, 369] on video "Your browser must support playing .mp4 files to use Literably. Please try using…" at bounding box center [725, 439] width 151 height 151
click at [668, 295] on button "r" at bounding box center [657, 288] width 38 height 38
click at [224, 227] on button "a" at bounding box center [234, 235] width 38 height 38
click at [649, 236] on button "i" at bounding box center [657, 235] width 38 height 38
click at [442, 285] on button "n" at bounding box center [446, 288] width 38 height 38
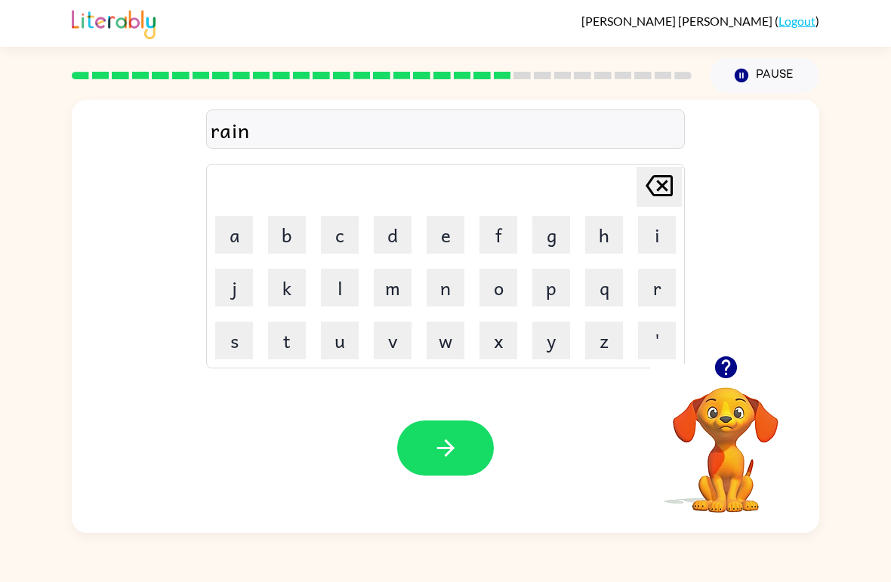
click at [442, 435] on button "button" at bounding box center [445, 448] width 97 height 55
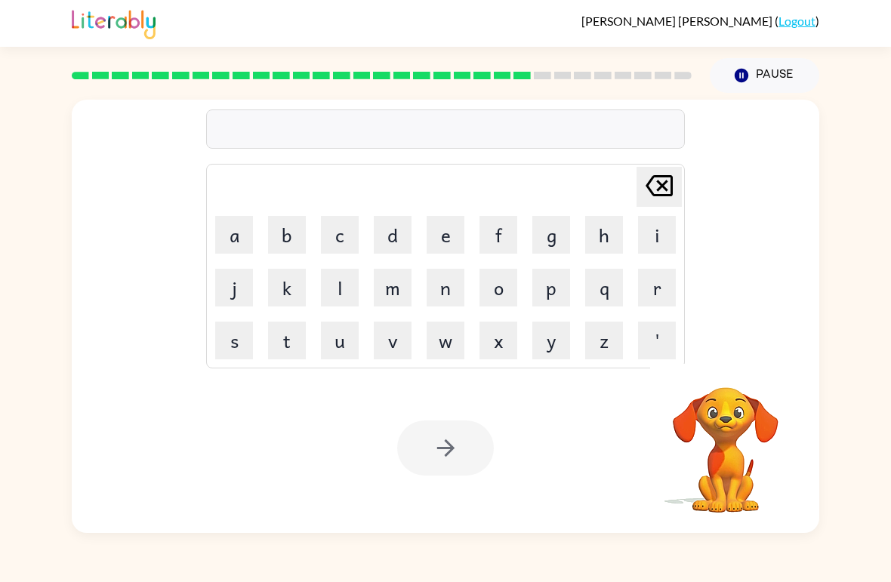
click at [390, 282] on button "m" at bounding box center [393, 288] width 38 height 38
click at [252, 218] on button "a" at bounding box center [234, 235] width 38 height 38
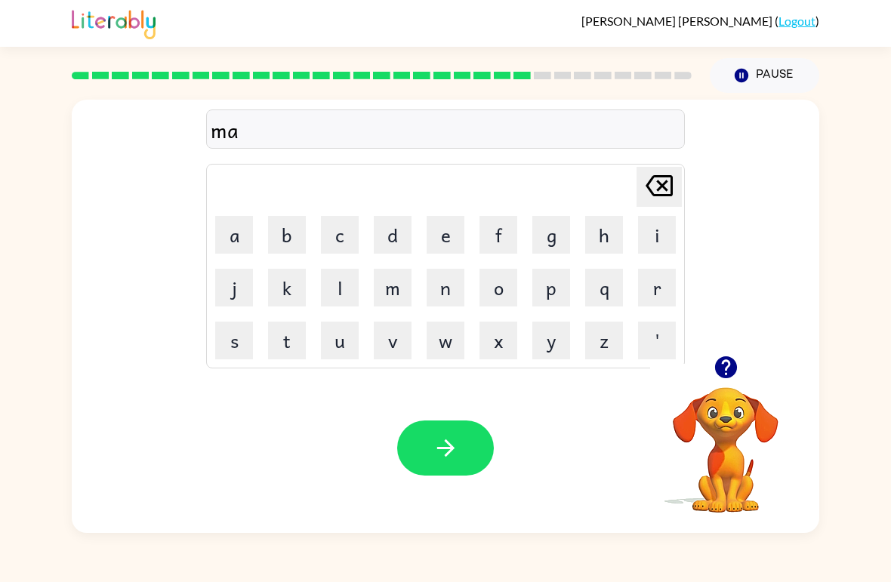
click at [643, 286] on button "r" at bounding box center [657, 288] width 38 height 38
click at [344, 233] on button "c" at bounding box center [340, 235] width 38 height 38
click at [443, 222] on button "e" at bounding box center [446, 235] width 38 height 38
click at [295, 348] on button "t" at bounding box center [287, 341] width 38 height 38
click at [681, 183] on button "[PERSON_NAME] last character input" at bounding box center [659, 187] width 45 height 40
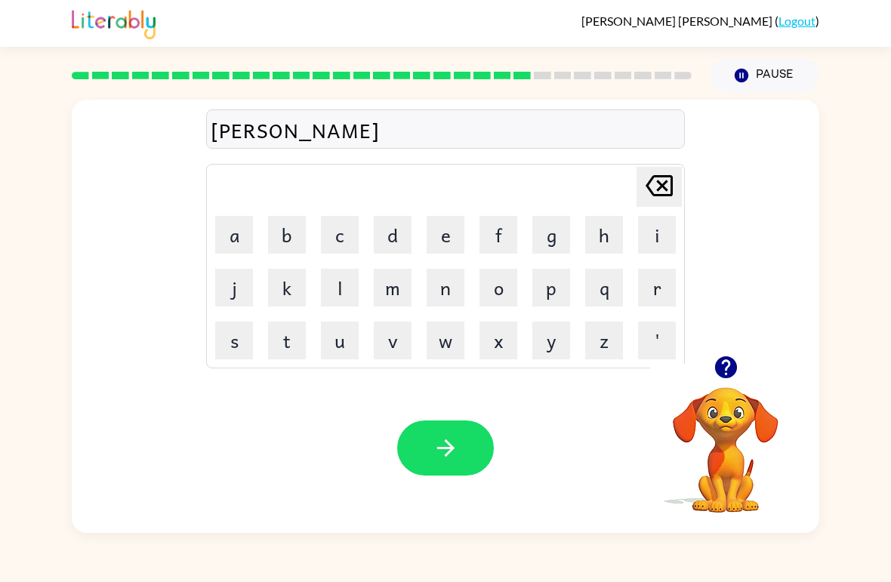
click at [654, 291] on button "r" at bounding box center [657, 288] width 38 height 38
click at [440, 435] on button "button" at bounding box center [445, 448] width 97 height 55
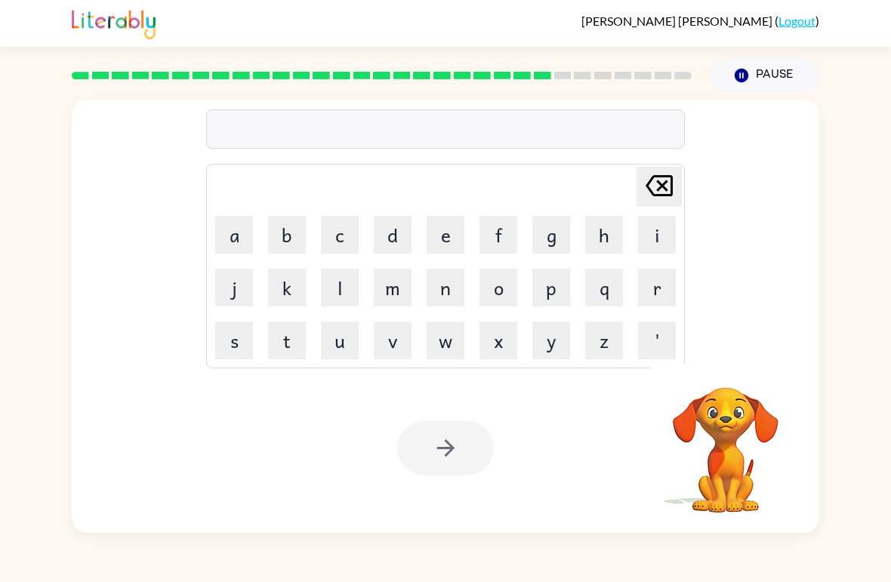
click at [400, 230] on button "d" at bounding box center [393, 235] width 38 height 38
click at [232, 224] on button "a" at bounding box center [234, 235] width 38 height 38
click at [440, 283] on button "n" at bounding box center [446, 288] width 38 height 38
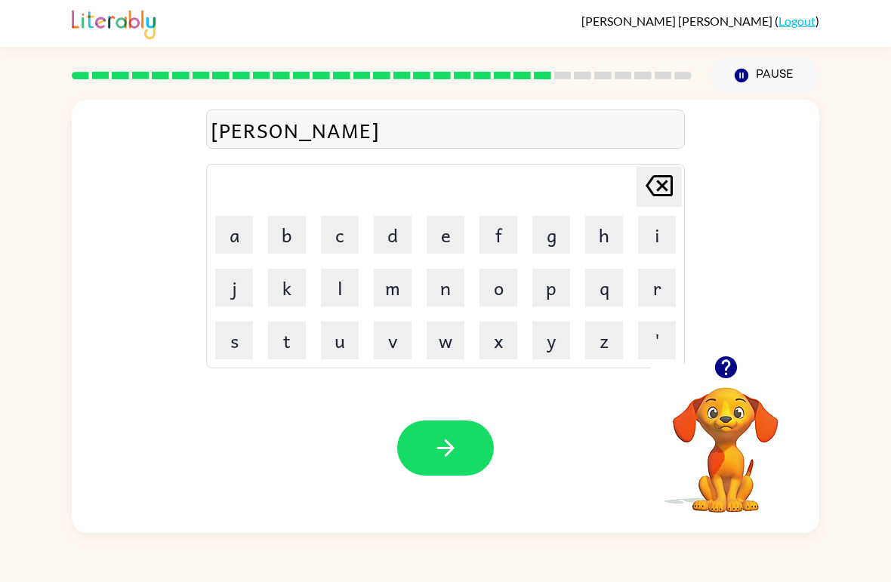
click at [354, 229] on button "c" at bounding box center [340, 235] width 38 height 38
click at [616, 232] on button "h" at bounding box center [604, 235] width 38 height 38
click at [653, 181] on icon "[PERSON_NAME] last character input" at bounding box center [659, 186] width 36 height 36
click at [658, 233] on button "i" at bounding box center [657, 235] width 38 height 38
click at [455, 277] on button "n" at bounding box center [446, 288] width 38 height 38
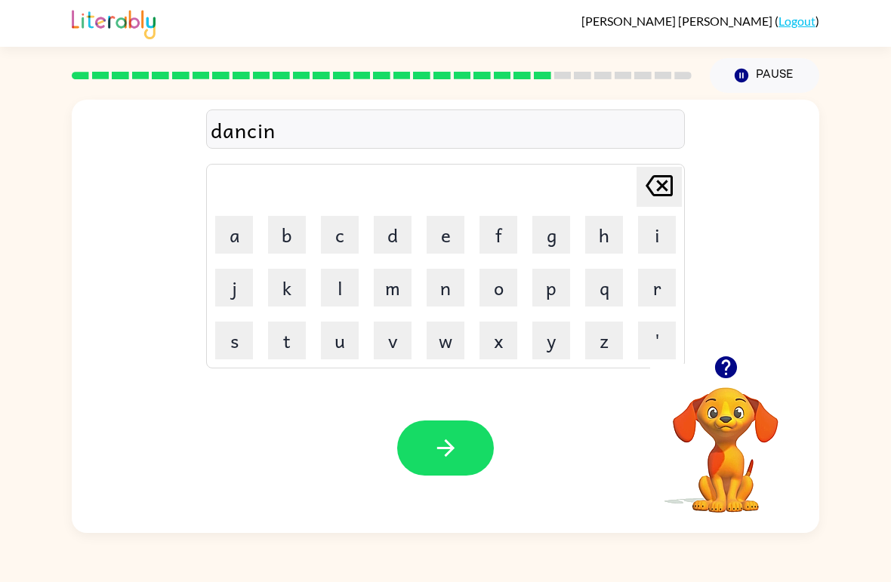
click at [550, 243] on button "g" at bounding box center [551, 235] width 38 height 38
click at [470, 457] on button "button" at bounding box center [445, 448] width 97 height 55
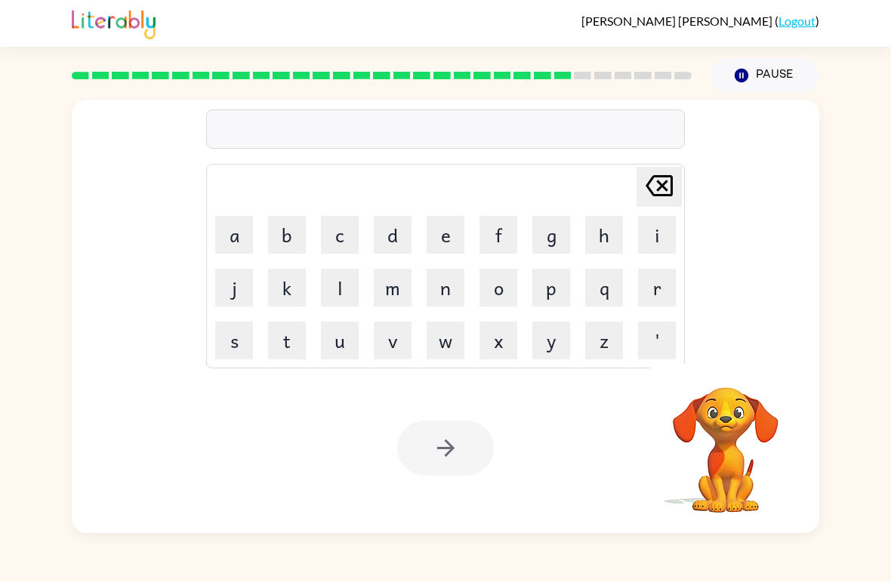
click at [545, 248] on button "g" at bounding box center [551, 235] width 38 height 38
click at [506, 293] on button "o" at bounding box center [499, 288] width 38 height 38
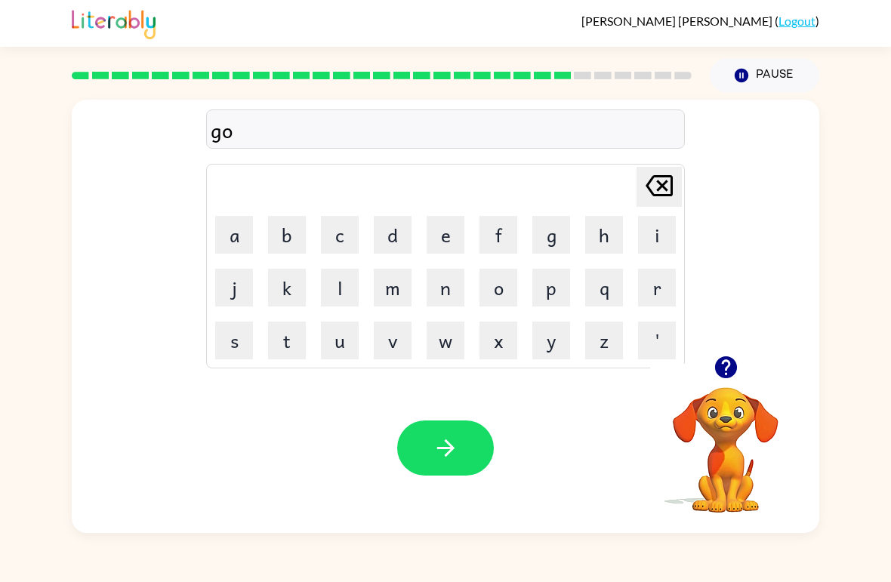
click at [295, 242] on button "b" at bounding box center [287, 235] width 38 height 38
click at [329, 283] on button "l" at bounding box center [340, 288] width 38 height 38
click at [671, 224] on button "i" at bounding box center [657, 235] width 38 height 38
click at [438, 291] on button "n" at bounding box center [446, 288] width 38 height 38
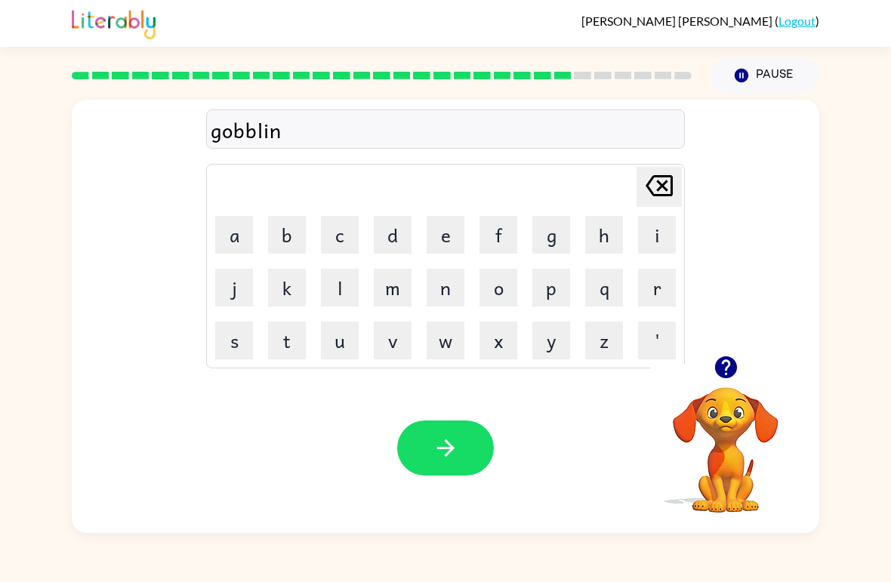
click at [437, 468] on button "button" at bounding box center [445, 448] width 97 height 55
click at [399, 279] on button "m" at bounding box center [393, 288] width 38 height 38
click at [659, 224] on button "i" at bounding box center [657, 235] width 38 height 38
click at [446, 286] on button "n" at bounding box center [446, 288] width 38 height 38
click at [278, 339] on button "t" at bounding box center [287, 341] width 38 height 38
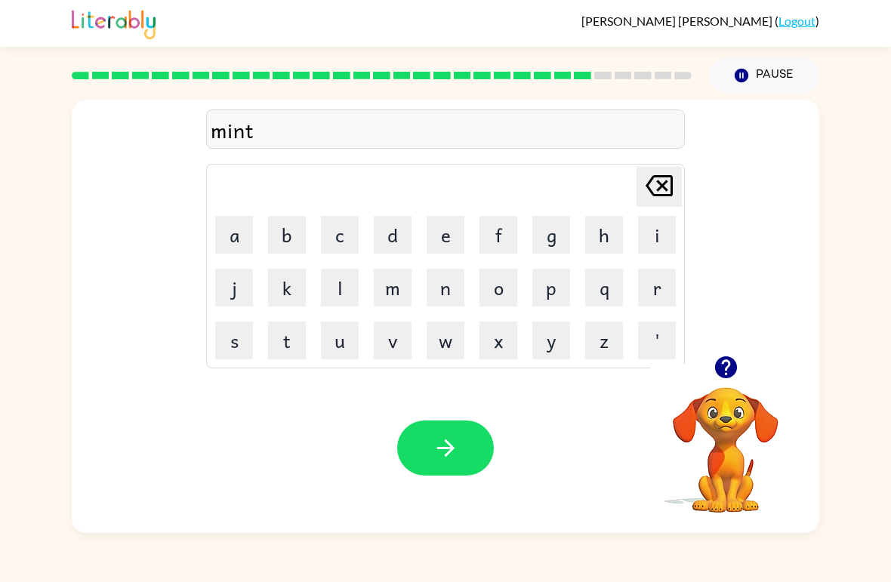
click at [438, 443] on icon "button" at bounding box center [446, 448] width 26 height 26
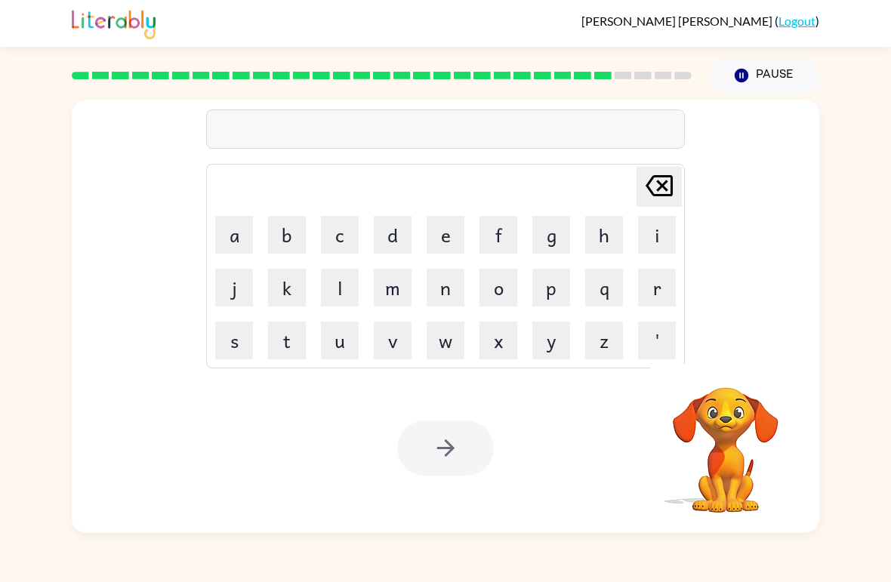
click at [378, 245] on button "d" at bounding box center [393, 235] width 38 height 38
click at [655, 280] on button "r" at bounding box center [657, 288] width 38 height 38
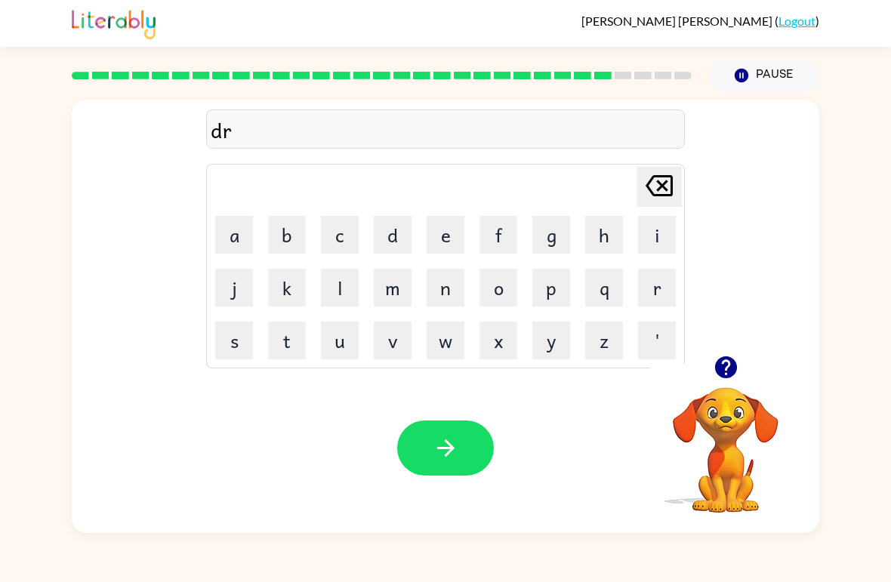
click at [243, 250] on button "a" at bounding box center [234, 235] width 38 height 38
click at [658, 231] on button "i" at bounding box center [657, 235] width 38 height 38
click at [460, 290] on button "n" at bounding box center [446, 288] width 38 height 38
click at [468, 431] on button "button" at bounding box center [445, 448] width 97 height 55
click at [228, 334] on button "s" at bounding box center [234, 341] width 38 height 38
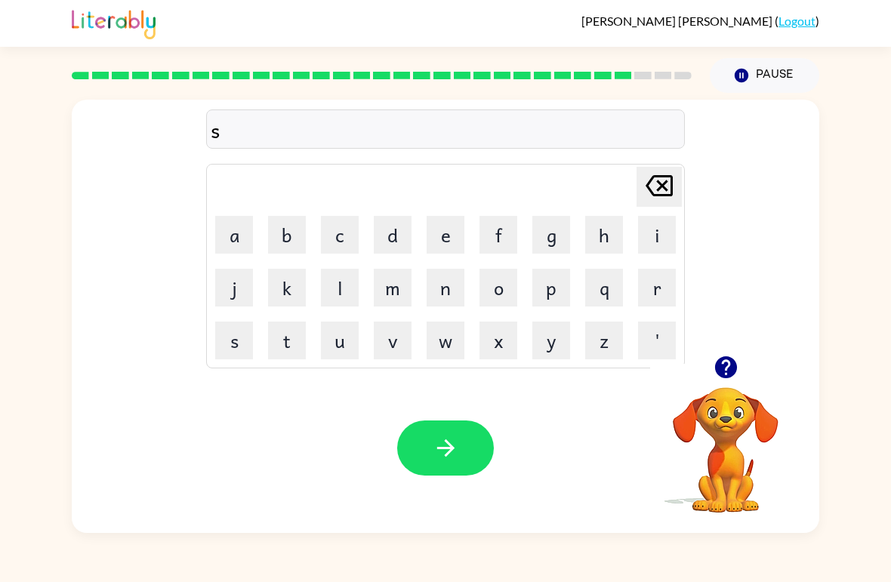
click at [616, 227] on button "h" at bounding box center [604, 235] width 38 height 38
click at [242, 224] on button "a" at bounding box center [234, 235] width 38 height 38
click at [564, 276] on button "p" at bounding box center [551, 288] width 38 height 38
click at [448, 232] on button "e" at bounding box center [446, 235] width 38 height 38
click at [446, 443] on icon "button" at bounding box center [446, 448] width 26 height 26
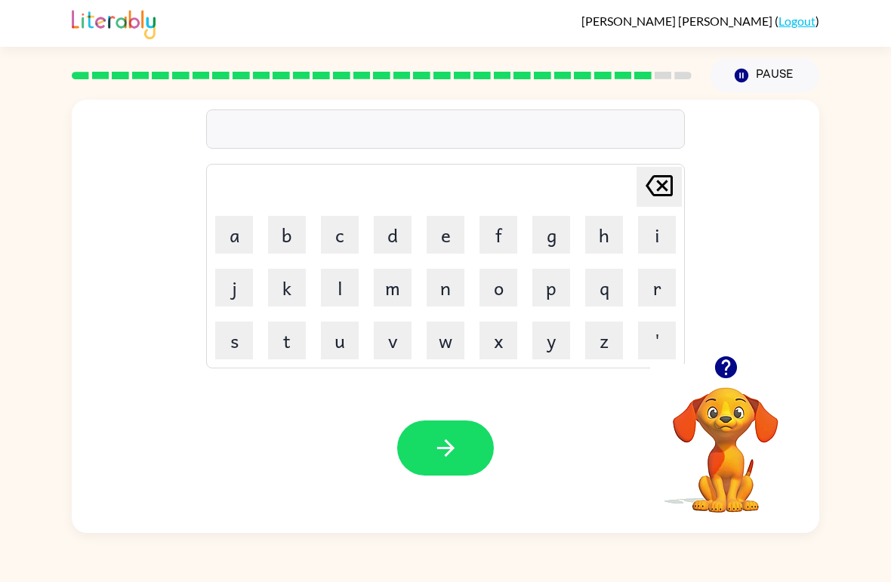
click at [221, 325] on button "s" at bounding box center [234, 341] width 38 height 38
click at [433, 219] on button "e" at bounding box center [446, 235] width 38 height 38
click at [601, 341] on button "z" at bounding box center [604, 341] width 38 height 38
click at [660, 193] on icon "[PERSON_NAME] last character input" at bounding box center [659, 186] width 36 height 36
click at [344, 282] on button "l" at bounding box center [340, 288] width 38 height 38
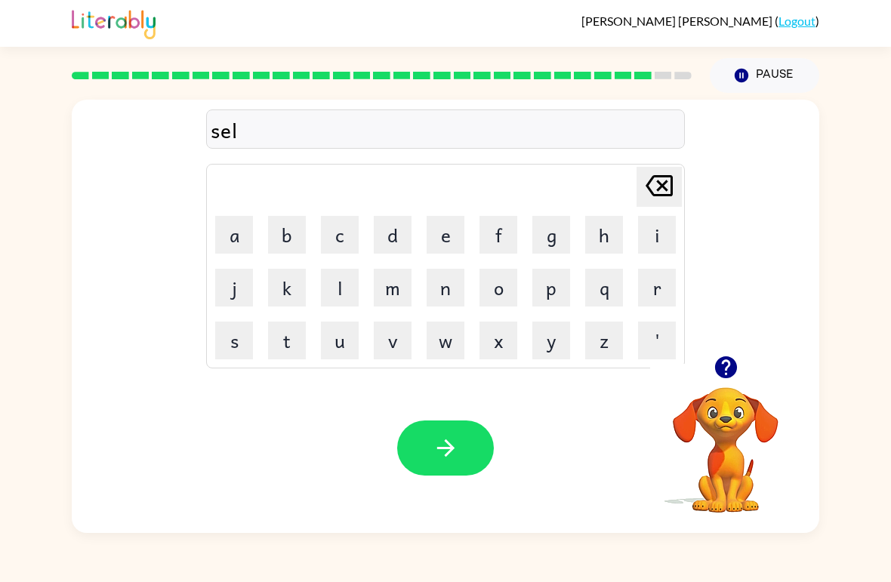
click at [344, 282] on button "l" at bounding box center [340, 288] width 38 height 38
click at [479, 448] on button "button" at bounding box center [445, 448] width 97 height 55
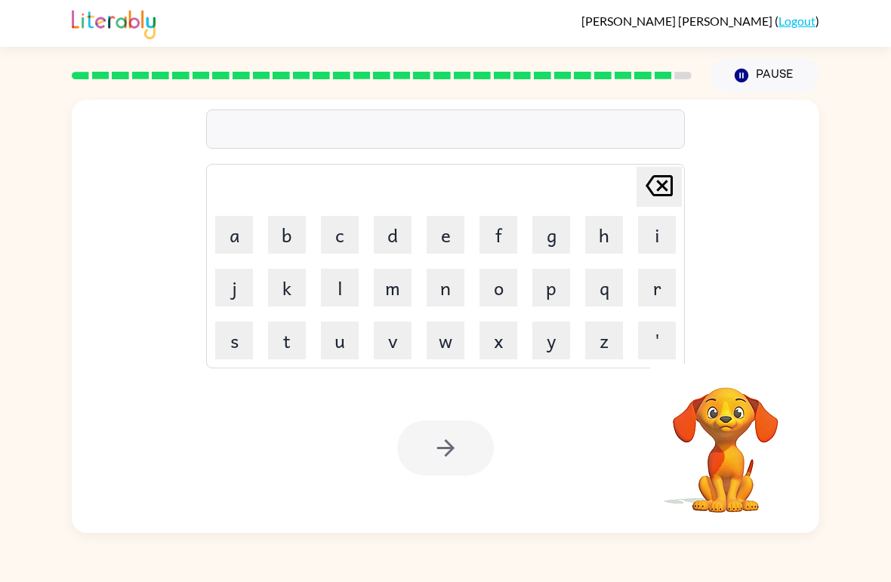
click at [234, 274] on button "j" at bounding box center [234, 288] width 38 height 38
click at [224, 228] on button "a" at bounding box center [234, 235] width 38 height 38
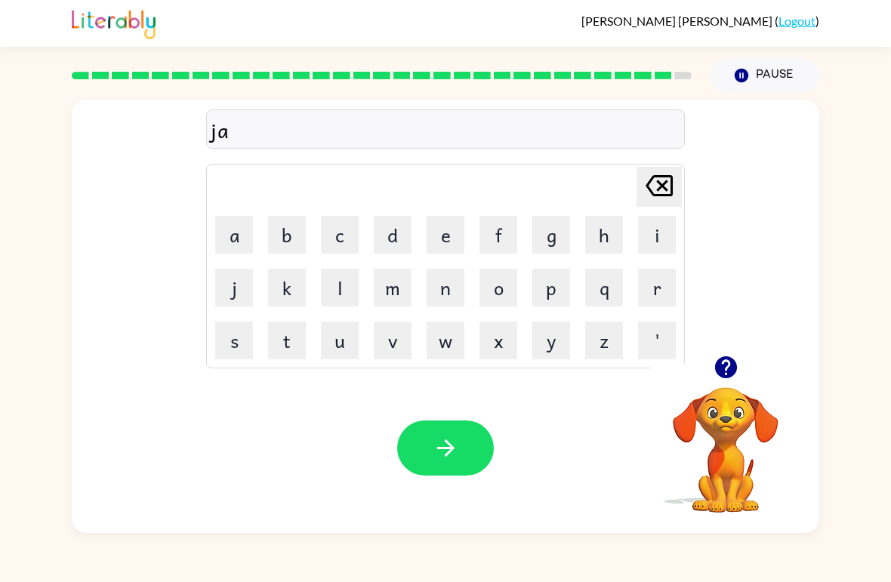
click at [662, 286] on button "r" at bounding box center [657, 288] width 38 height 38
click at [280, 230] on button "b" at bounding box center [287, 235] width 38 height 38
click at [239, 230] on button "a" at bounding box center [234, 235] width 38 height 38
click at [335, 224] on button "c" at bounding box center [340, 235] width 38 height 38
click at [444, 231] on button "e" at bounding box center [446, 235] width 38 height 38
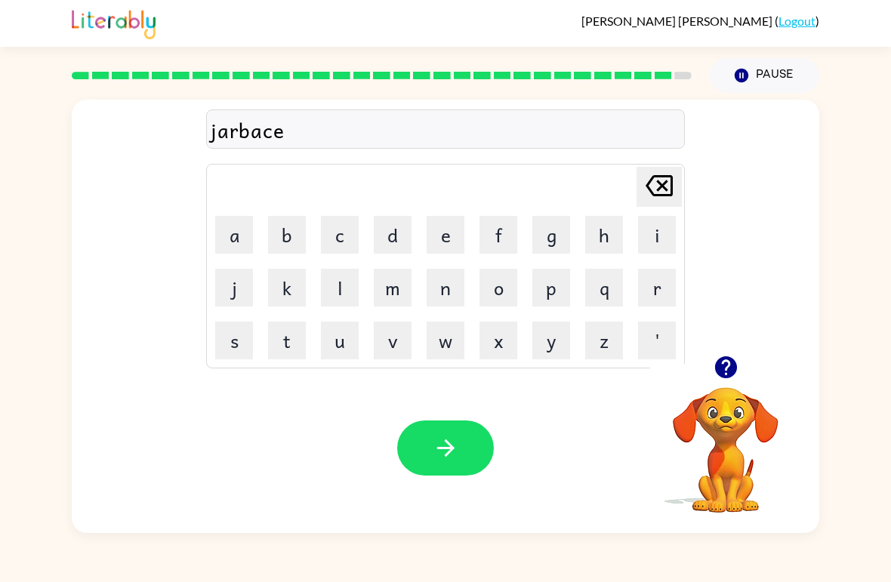
click at [646, 298] on button "r" at bounding box center [657, 288] width 38 height 38
click at [410, 440] on button "button" at bounding box center [445, 448] width 97 height 55
